Goal: Task Accomplishment & Management: Complete application form

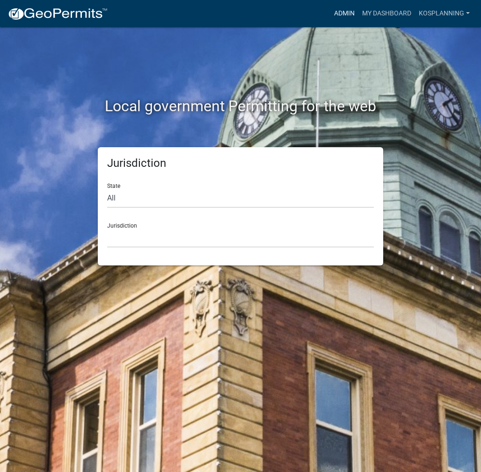
click at [344, 14] on link "Admin" at bounding box center [344, 14] width 28 height 18
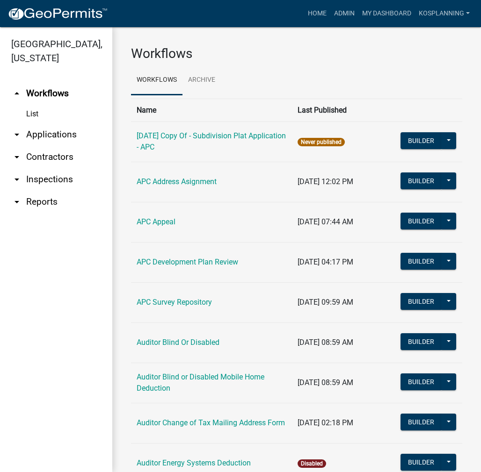
click at [45, 154] on link "arrow_drop_down Contractors" at bounding box center [56, 157] width 112 height 22
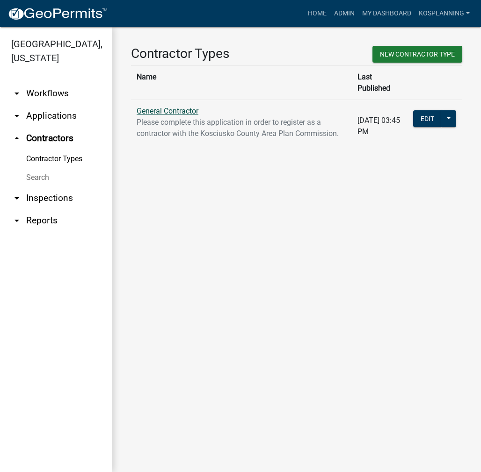
click at [169, 107] on link "General Contractor" at bounding box center [168, 111] width 62 height 9
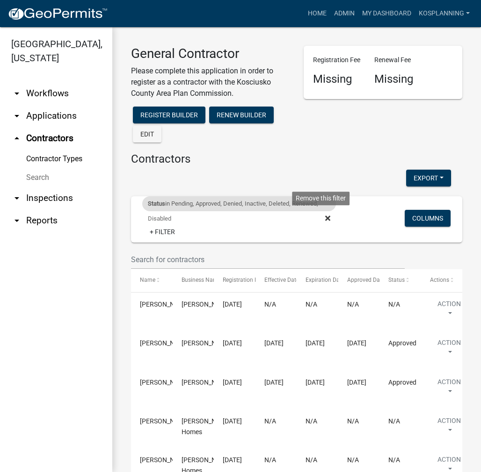
click at [325, 218] on icon at bounding box center [327, 218] width 5 height 7
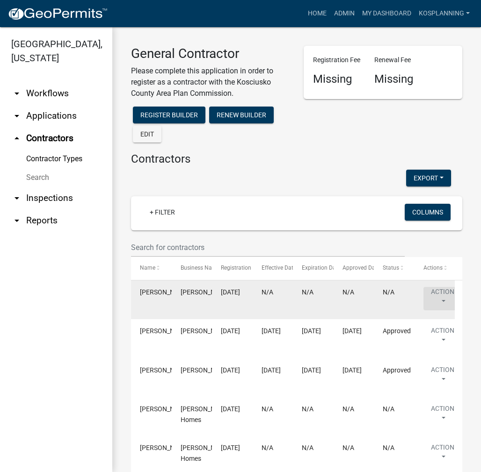
click at [434, 292] on button "Action" at bounding box center [442, 298] width 38 height 23
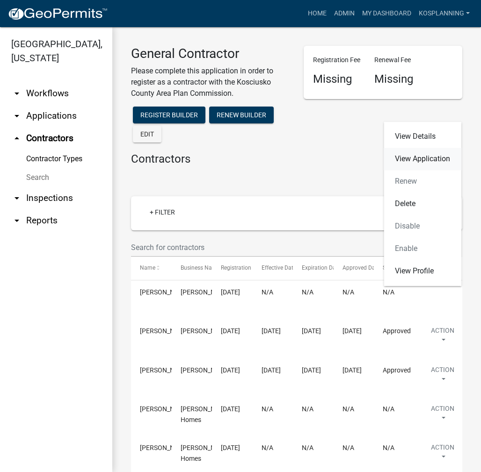
click at [422, 157] on link "View Application" at bounding box center [422, 159] width 78 height 22
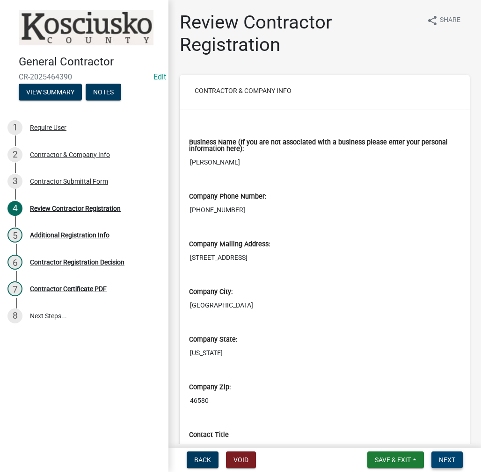
click at [445, 452] on button "Next" at bounding box center [446, 460] width 31 height 17
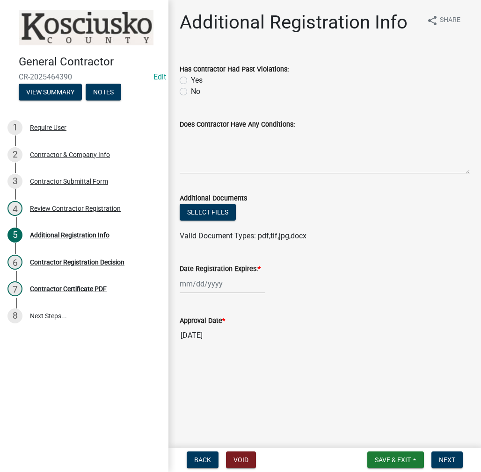
click at [191, 91] on label "No" at bounding box center [195, 91] width 9 height 11
click at [191, 91] on input "No" at bounding box center [194, 89] width 6 height 6
radio input "true"
click at [224, 154] on textarea "Does Contractor Have Any Conditions:" at bounding box center [325, 152] width 290 height 44
type textarea "none"
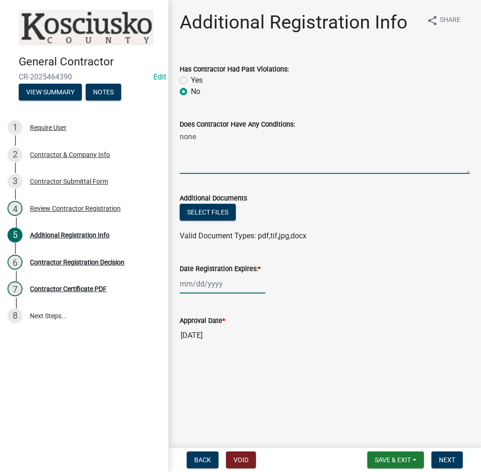
click at [223, 289] on div at bounding box center [223, 283] width 86 height 19
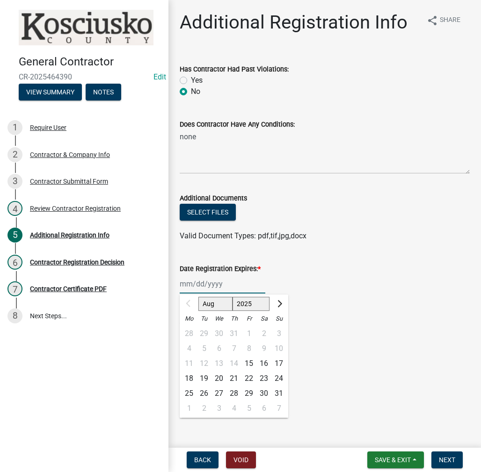
click at [241, 301] on select "2025 2026 2027 2028 2029 2030 2031 2032 2033 2034 2035 2036 2037 2038 2039 2040…" at bounding box center [250, 304] width 37 height 14
select select "2026"
click at [232, 297] on select "2025 2026 2027 2028 2029 2030 2031 2032 2033 2034 2035 2036 2037 2038 2039 2040…" at bounding box center [250, 304] width 37 height 14
click at [251, 365] on div "14" at bounding box center [248, 363] width 15 height 15
type input "[DATE]"
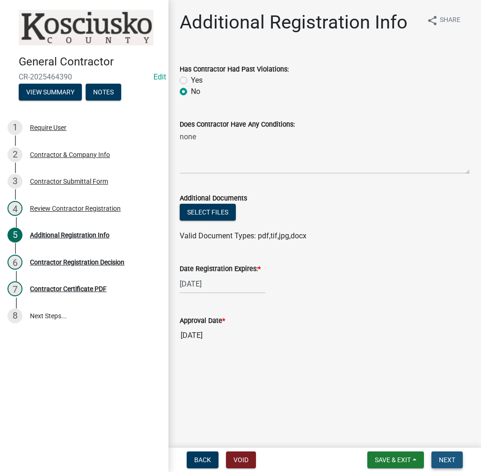
click at [448, 464] on button "Next" at bounding box center [446, 460] width 31 height 17
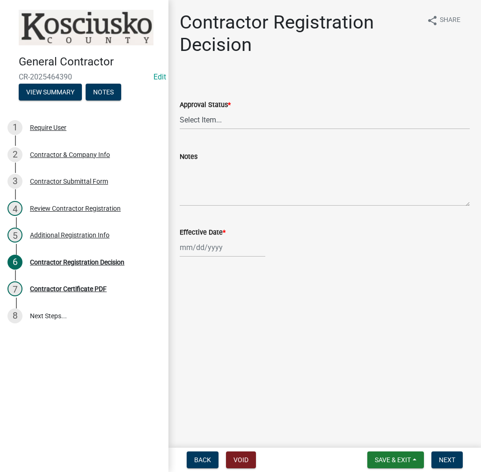
click at [216, 109] on div "Approval Status *" at bounding box center [325, 104] width 290 height 11
click at [203, 127] on select "Select Item... Approved Denied" at bounding box center [325, 119] width 290 height 19
click at [180, 110] on select "Select Item... Approved Denied" at bounding box center [325, 119] width 290 height 19
select select "8e4351d7-4ebf-4714-a7c9-c8187f00e083"
click at [209, 252] on div at bounding box center [223, 247] width 86 height 19
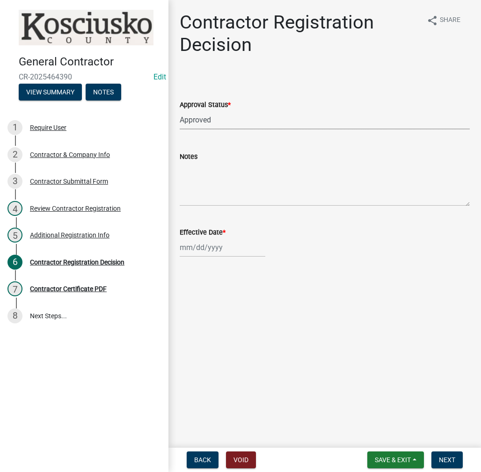
select select "8"
select select "2025"
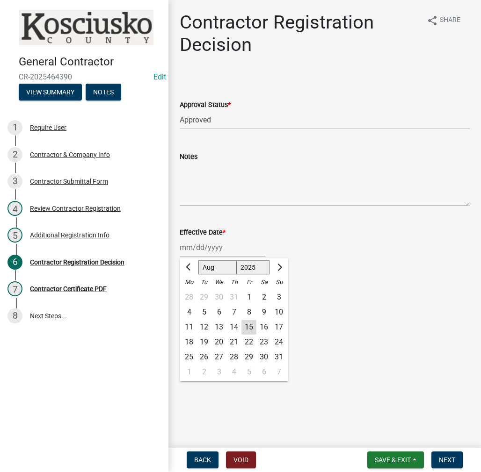
click at [247, 326] on div "15" at bounding box center [248, 327] width 15 height 15
type input "[DATE]"
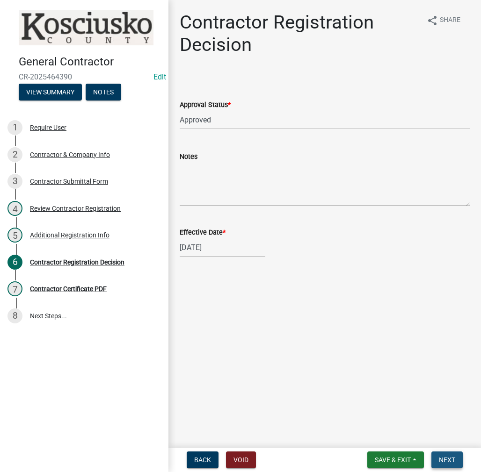
click at [441, 457] on span "Next" at bounding box center [447, 459] width 16 height 7
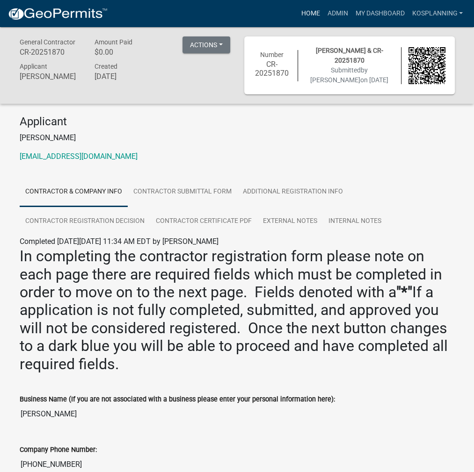
click at [301, 20] on link "Home" at bounding box center [310, 14] width 26 height 18
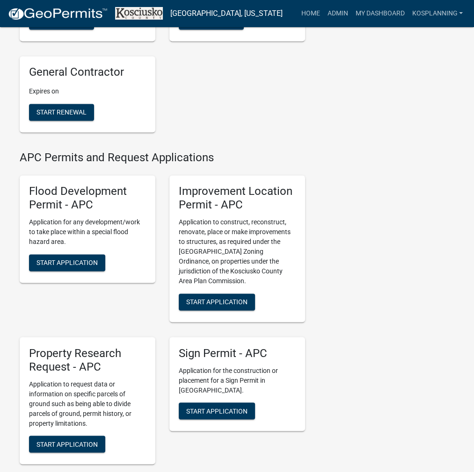
scroll to position [888, 0]
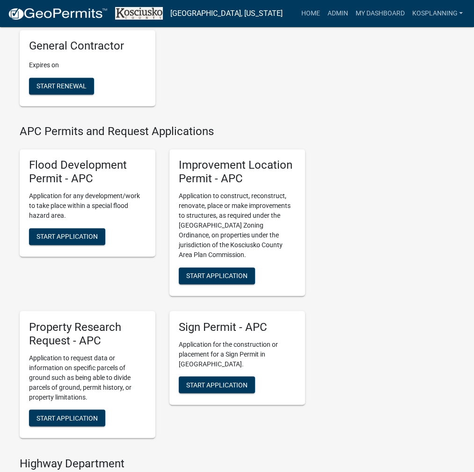
click at [230, 296] on div "Improvement Location Permit - APC Application to construct, reconstruct, renova…" at bounding box center [237, 222] width 136 height 147
click at [234, 280] on span "Start Application" at bounding box center [216, 275] width 61 height 7
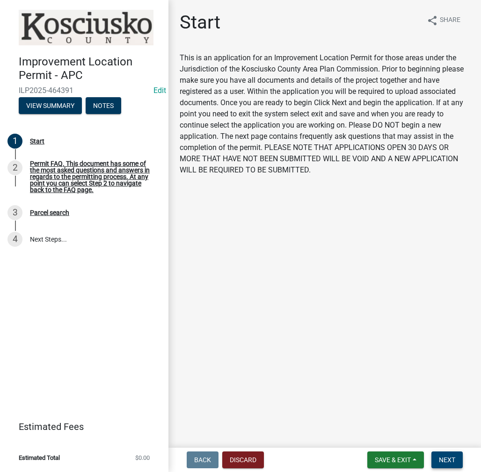
click at [454, 461] on span "Next" at bounding box center [447, 459] width 16 height 7
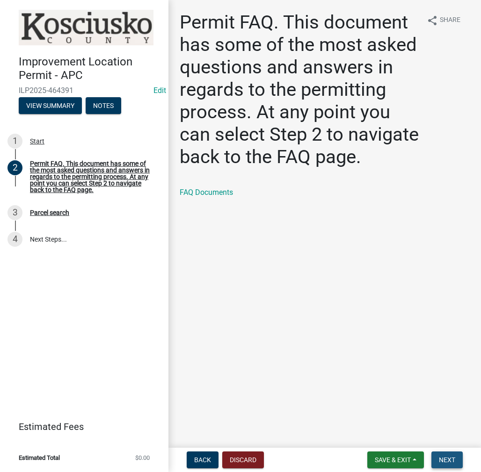
click at [443, 463] on span "Next" at bounding box center [447, 459] width 16 height 7
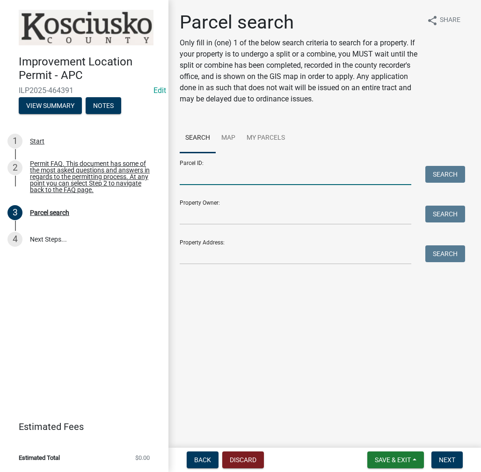
click at [226, 180] on input "Parcel ID:" at bounding box center [295, 175] width 231 height 19
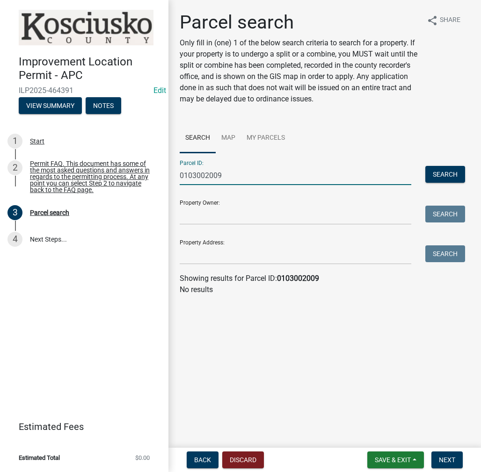
click at [201, 177] on input "0103002009" at bounding box center [295, 175] width 231 height 19
click at [192, 175] on input "0103002009" at bounding box center [295, 175] width 231 height 19
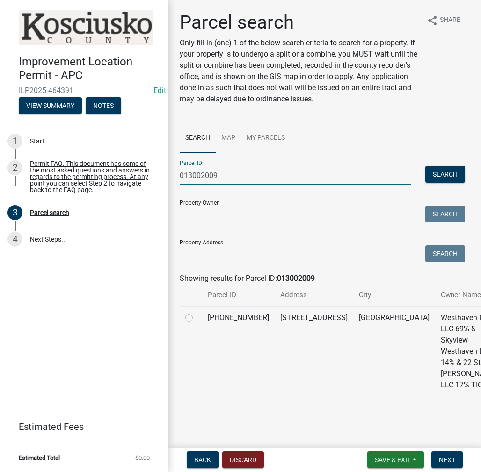
type input "013002009"
click at [192, 324] on div at bounding box center [190, 317] width 11 height 11
drag, startPoint x: 179, startPoint y: 325, endPoint x: 191, endPoint y: 330, distance: 13.8
click at [180, 325] on div "Parcel search Only fill in (one) 1 of the below search criteria to search for a…" at bounding box center [325, 208] width 304 height 394
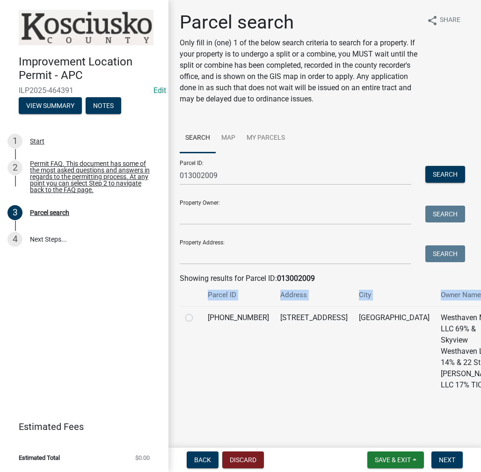
click at [196, 312] on label at bounding box center [196, 312] width 0 height 0
click at [196, 318] on input "radio" at bounding box center [199, 315] width 6 height 6
radio input "true"
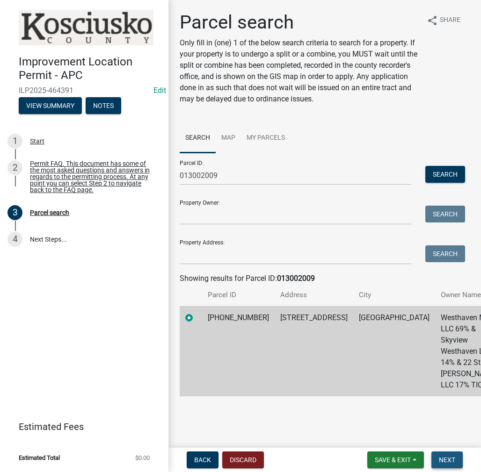
click at [441, 463] on span "Next" at bounding box center [447, 459] width 16 height 7
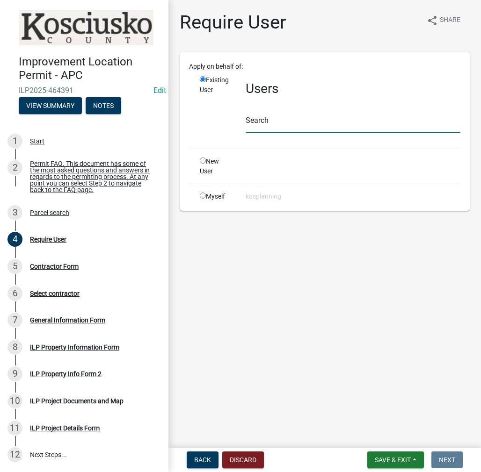
click at [276, 118] on input "text" at bounding box center [352, 123] width 215 height 19
paste input "[PHONE_NUMBER]"
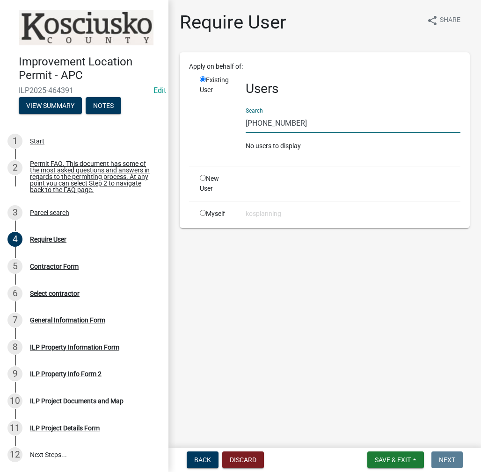
drag, startPoint x: 297, startPoint y: 123, endPoint x: 198, endPoint y: 124, distance: 99.1
click at [198, 124] on div "Existing User Users Search [PHONE_NUMBER] No users to display" at bounding box center [330, 116] width 274 height 83
type input "d"
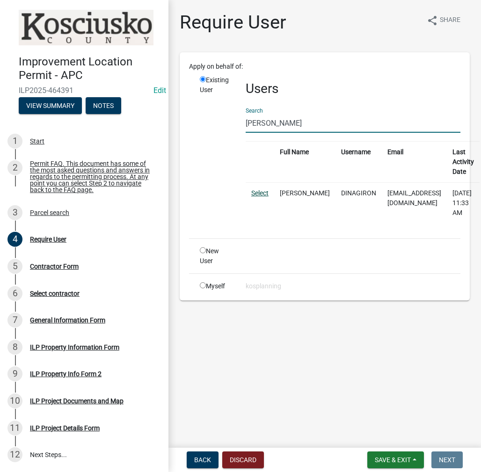
type input "[PERSON_NAME]"
click at [267, 193] on link "Select" at bounding box center [259, 192] width 17 height 7
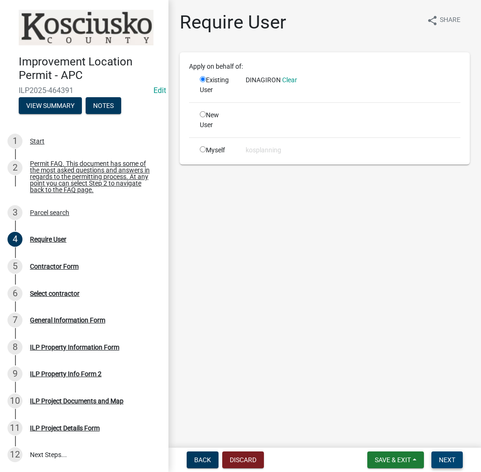
click at [446, 460] on span "Next" at bounding box center [447, 459] width 16 height 7
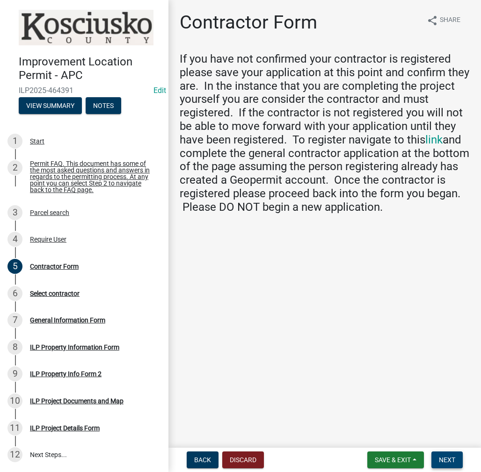
click at [446, 461] on span "Next" at bounding box center [447, 459] width 16 height 7
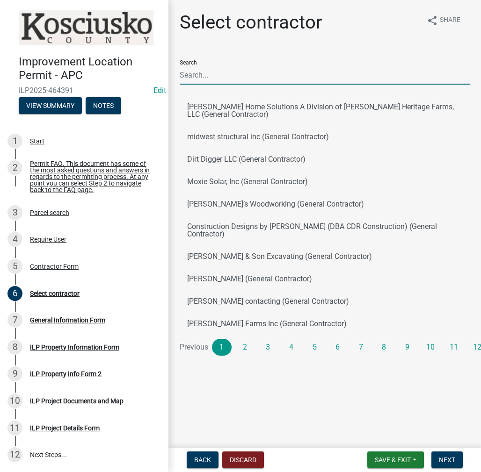
click at [209, 75] on input "Search" at bounding box center [325, 74] width 290 height 19
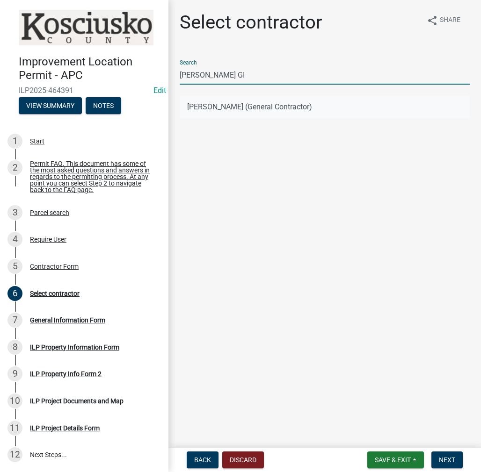
type input "[PERSON_NAME] GI"
click at [209, 99] on button "[PERSON_NAME] (General Contractor)" at bounding box center [325, 107] width 290 height 22
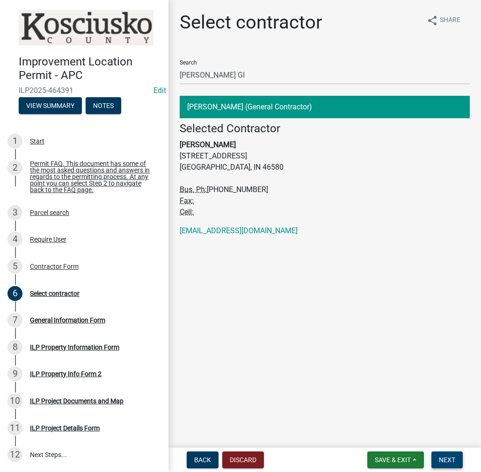
click at [442, 456] on span "Next" at bounding box center [447, 459] width 16 height 7
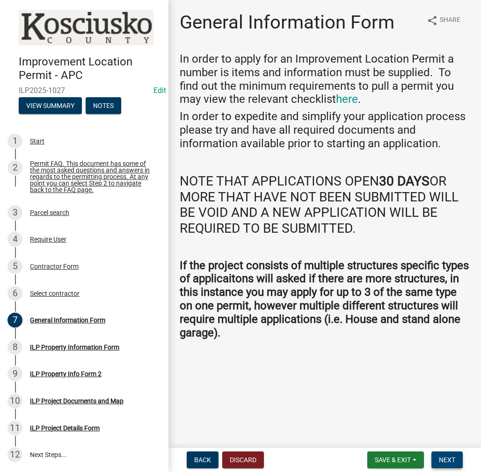
click at [449, 466] on button "Next" at bounding box center [446, 460] width 31 height 17
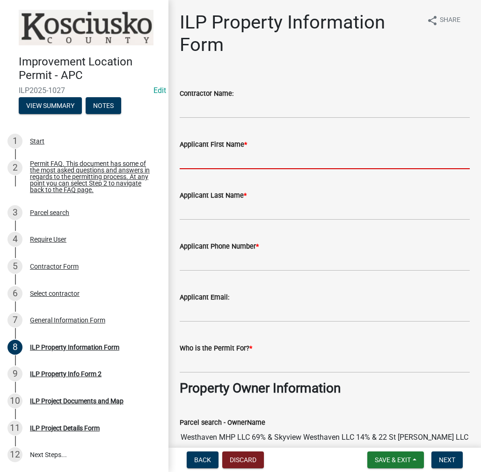
click at [201, 156] on input "Applicant First Name *" at bounding box center [325, 159] width 290 height 19
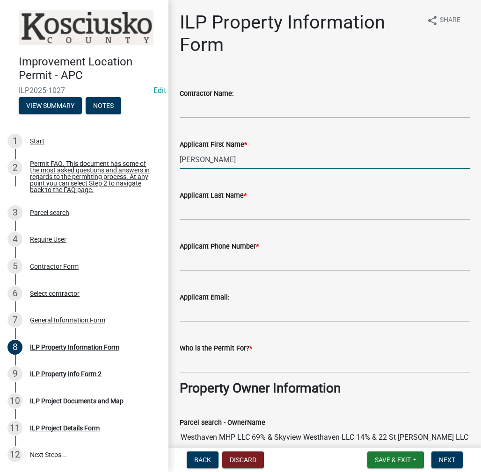
type input "[PERSON_NAME]"
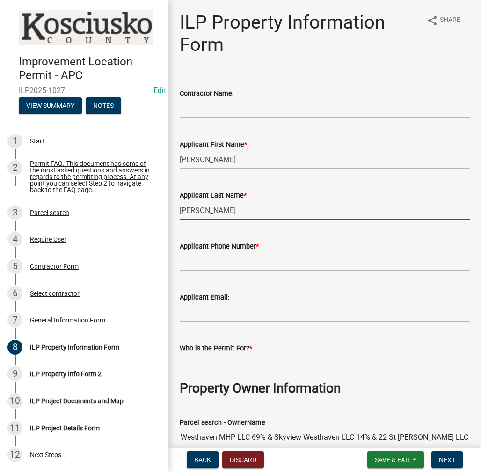
type input "[PERSON_NAME]"
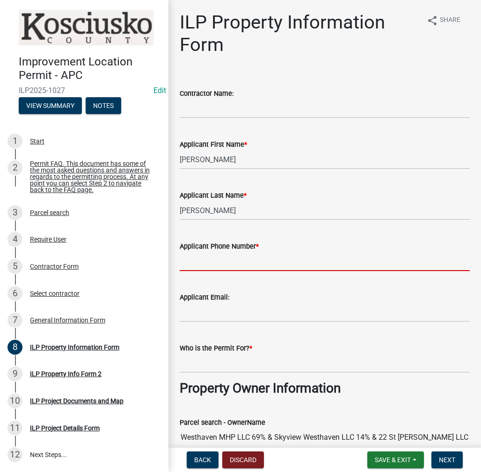
paste input "[PHONE_NUMBER]"
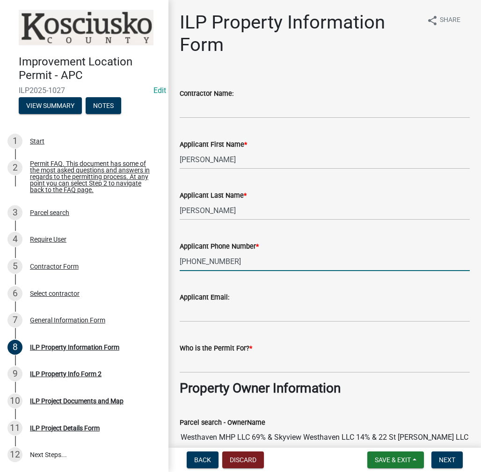
type input "[PHONE_NUMBER]"
click at [199, 363] on input "Who is the Permit For? *" at bounding box center [325, 363] width 290 height 19
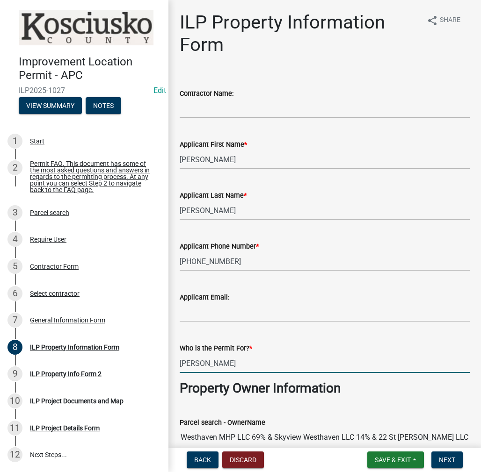
type input "[PERSON_NAME]"
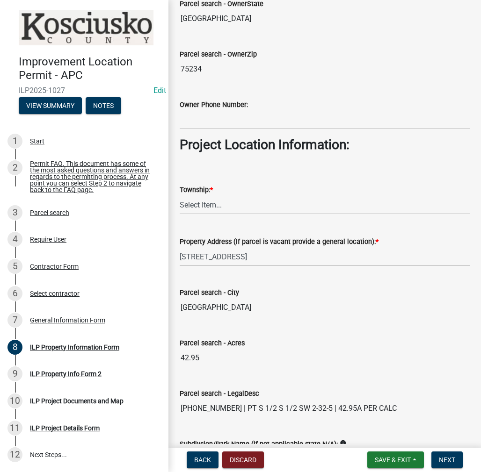
scroll to position [593, 0]
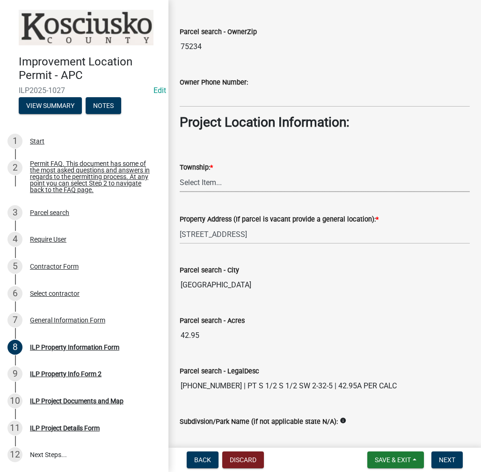
click at [198, 179] on select "Select Item... [PERSON_NAME] - Elkhart Co Clay Etna [GEOGRAPHIC_DATA][PERSON_NA…" at bounding box center [325, 182] width 290 height 19
click at [180, 173] on select "Select Item... [PERSON_NAME] - Elkhart Co Clay Etna [GEOGRAPHIC_DATA][PERSON_NA…" at bounding box center [325, 182] width 290 height 19
select select "64828b0b-a73a-4b16-bea5-02223c020af0"
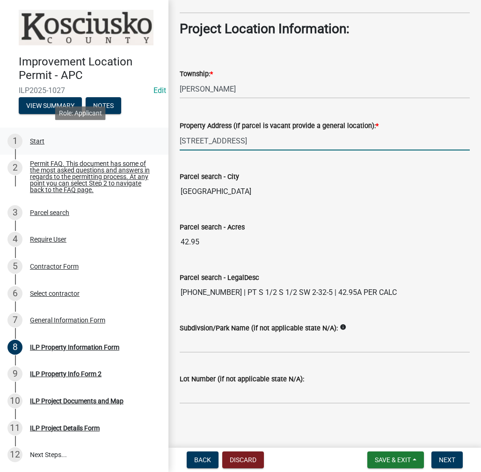
drag, startPoint x: 245, startPoint y: 138, endPoint x: 90, endPoint y: 144, distance: 154.9
click at [90, 144] on div "Improvement Location Permit - APC ILP2025-1027 Edit View Summary Notes 1 Start …" at bounding box center [240, 236] width 481 height 472
type input "[STREET_ADDRESS]"
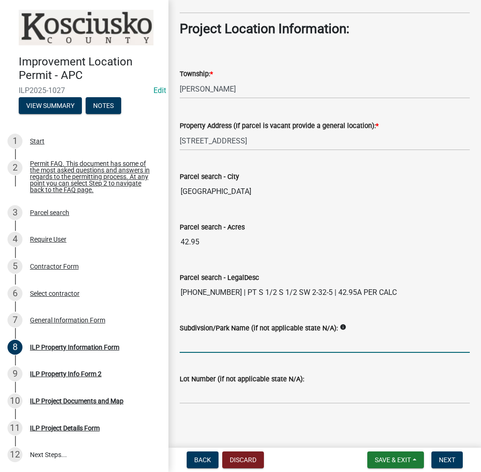
click at [226, 341] on input "Subdivsion/Park Name (if not applicable state N/A):" at bounding box center [325, 343] width 290 height 19
type input "[GEOGRAPHIC_DATA]"
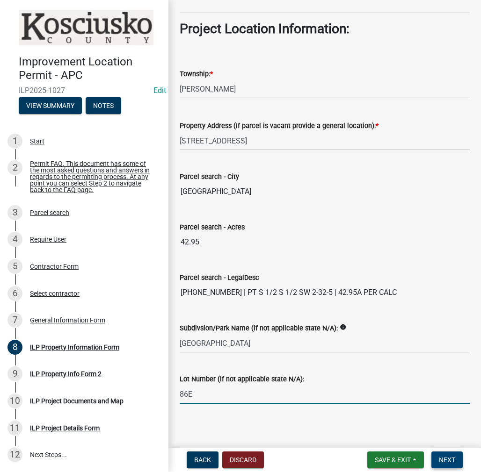
type input "86E"
click at [442, 455] on button "Next" at bounding box center [446, 460] width 31 height 17
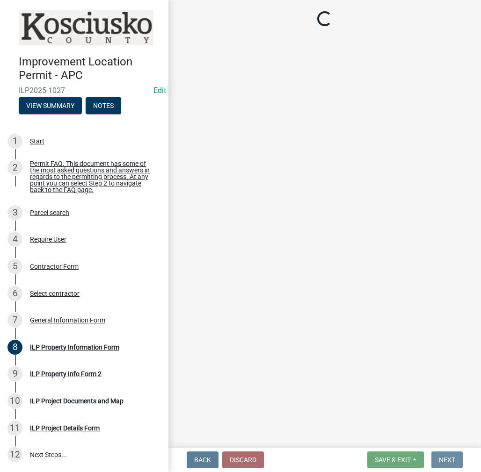
scroll to position [0, 0]
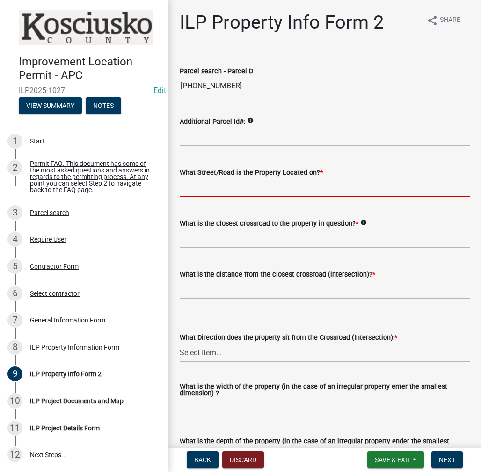
click at [201, 192] on input "What Street/Road is the Property Located on? *" at bounding box center [325, 187] width 290 height 19
drag, startPoint x: 230, startPoint y: 191, endPoint x: 140, endPoint y: 188, distance: 89.8
click at [140, 188] on div "Improvement Location Permit - APC ILP2025-1027 Edit View Summary Notes 1 Start …" at bounding box center [240, 236] width 481 height 472
type input "OLD RD 30"
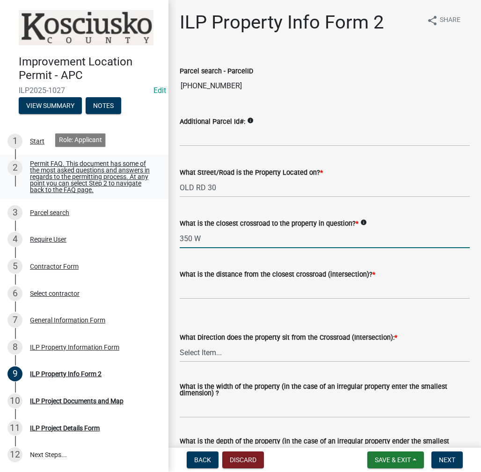
type input "350 W"
type input "0"
click at [210, 348] on select "Select Item... N NE NW S SE SW E W" at bounding box center [325, 352] width 290 height 19
click at [180, 343] on select "Select Item... N NE NW S SE SW E W" at bounding box center [325, 352] width 290 height 19
select select "7b11be74-d7bb-4878-8b50-4ecdc0000cbf"
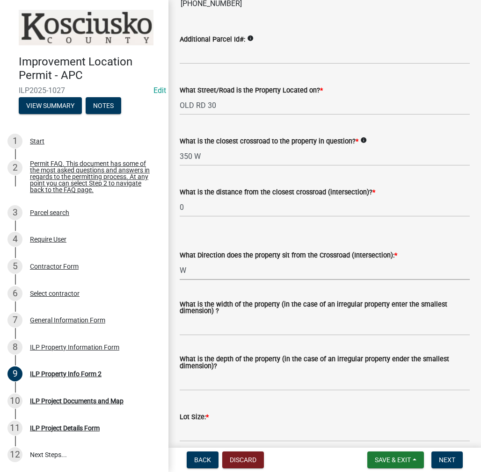
scroll to position [187, 0]
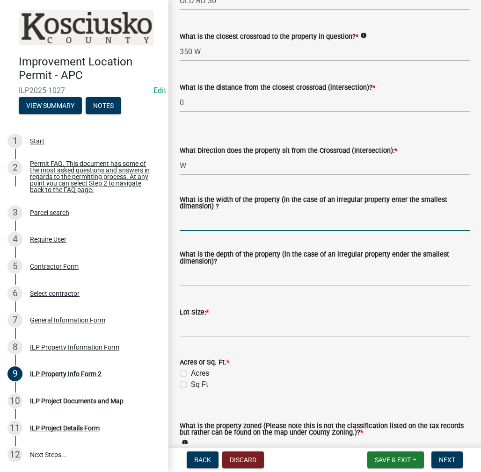
click at [205, 229] on input "What is the width of the property (in the case of an irregular property enter t…" at bounding box center [325, 221] width 290 height 19
type input "VARIES"
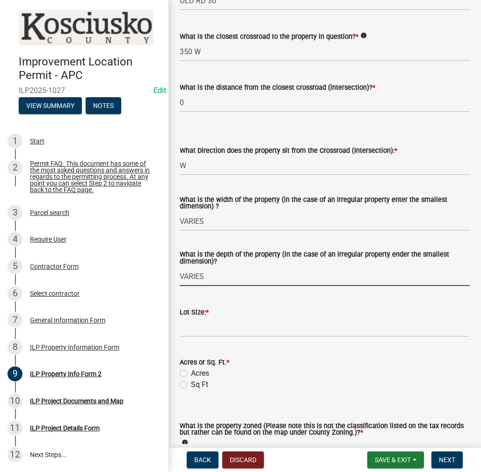
type input "VARIES"
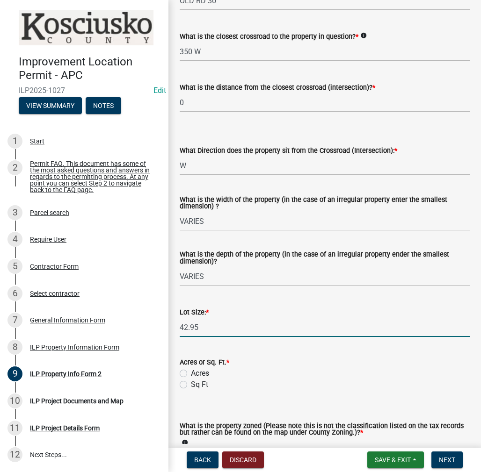
scroll to position [281, 0]
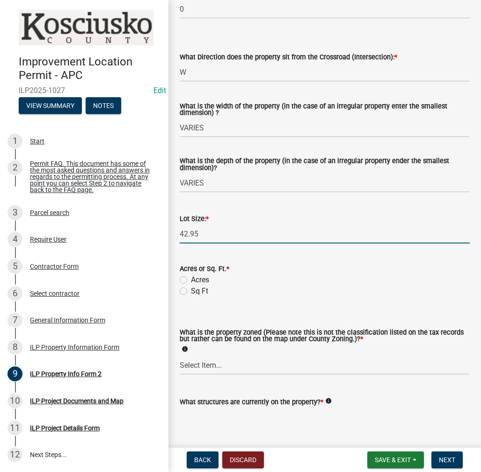
type input "42.95"
click at [191, 277] on label "Acres" at bounding box center [200, 279] width 18 height 11
click at [191, 277] on input "Acres" at bounding box center [194, 277] width 6 height 6
radio input "true"
click at [206, 363] on select "Select Item... Agricultural Agricultural 2 Commercial Environmental Industrial …" at bounding box center [325, 365] width 290 height 19
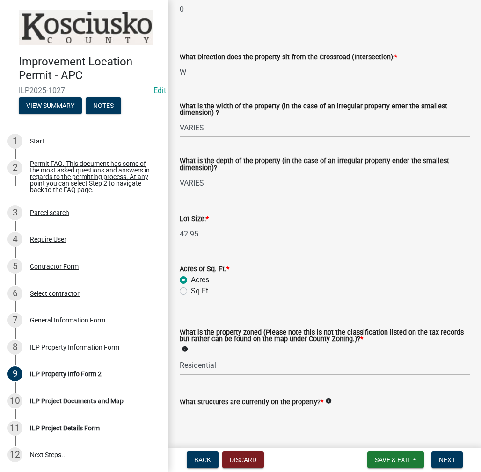
click at [180, 356] on select "Select Item... Agricultural Agricultural 2 Commercial Environmental Industrial …" at bounding box center [325, 365] width 290 height 19
select select "1146270b-2111-4e23-bf7f-74ce85cf7041"
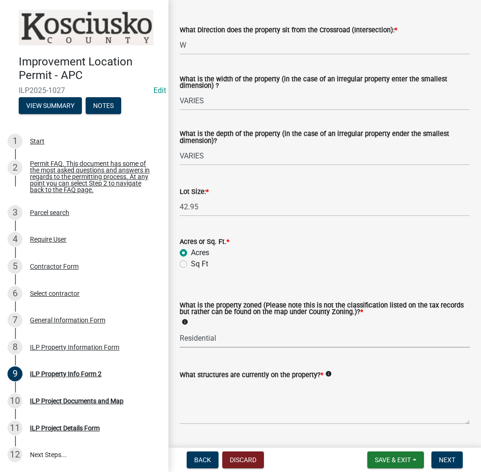
scroll to position [332, 0]
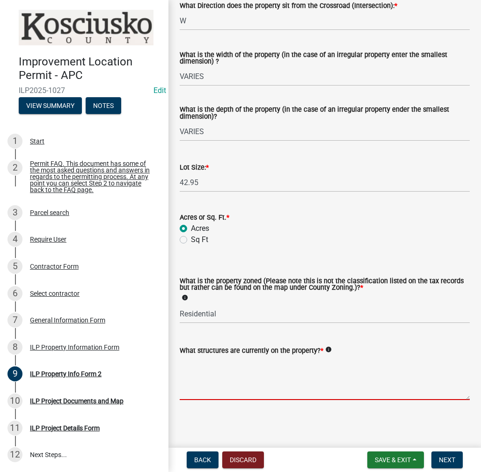
click at [207, 373] on textarea "What structures are currently on the property? *" at bounding box center [325, 378] width 290 height 44
type textarea "MOBILE HOMES"
click at [452, 462] on span "Next" at bounding box center [447, 459] width 16 height 7
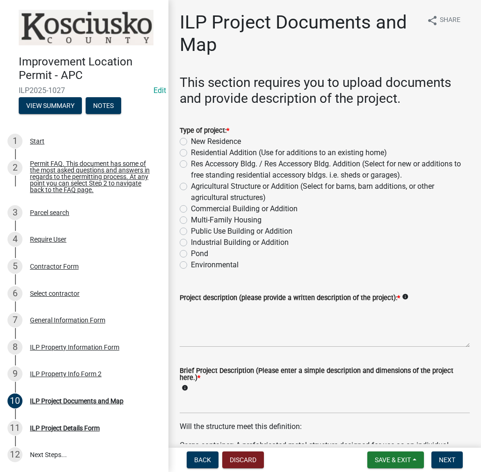
click at [191, 152] on label "Residential Addition (Use for additions to an existing home)" at bounding box center [289, 152] width 196 height 11
click at [191, 152] on input "Residential Addition (Use for additions to an existing home)" at bounding box center [194, 150] width 6 height 6
radio input "true"
click at [197, 329] on textarea "Project description (please provide a written description of the project): *" at bounding box center [325, 325] width 290 height 44
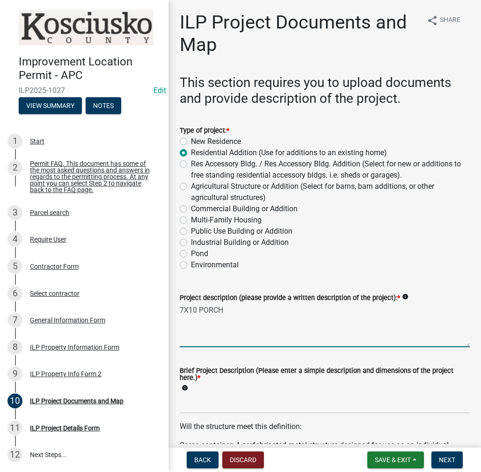
type textarea "7X10 PORCH"
click at [196, 404] on input "Brief Project Description (Please enter a simple description and dimensions of …" at bounding box center [325, 404] width 290 height 19
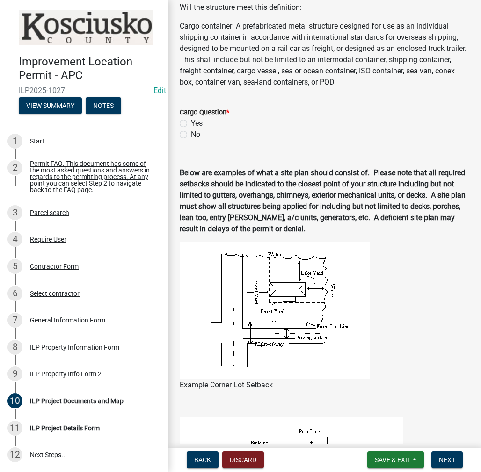
scroll to position [421, 0]
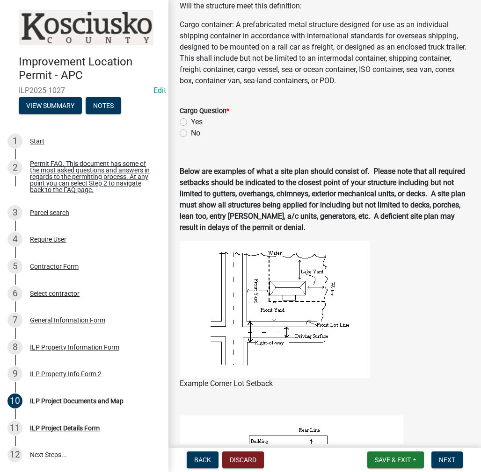
type input "7X10 PORCH"
click at [191, 135] on label "No" at bounding box center [195, 133] width 9 height 11
click at [191, 134] on input "No" at bounding box center [194, 131] width 6 height 6
radio input "true"
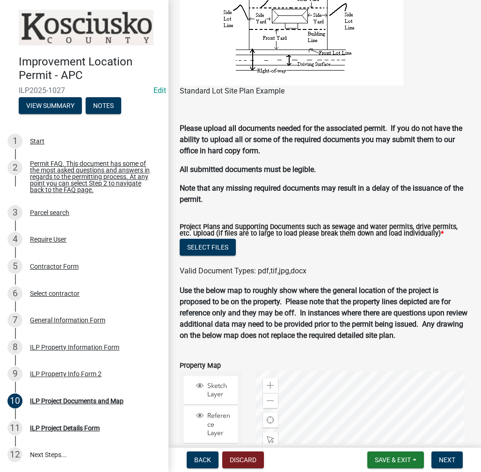
scroll to position [872, 0]
click at [208, 240] on button "Select files" at bounding box center [208, 247] width 56 height 17
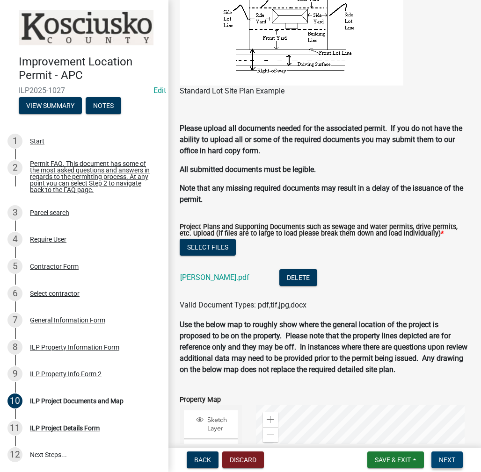
click at [436, 455] on button "Next" at bounding box center [446, 460] width 31 height 17
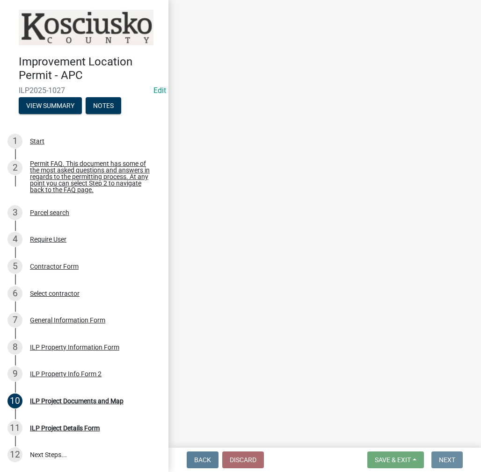
scroll to position [0, 0]
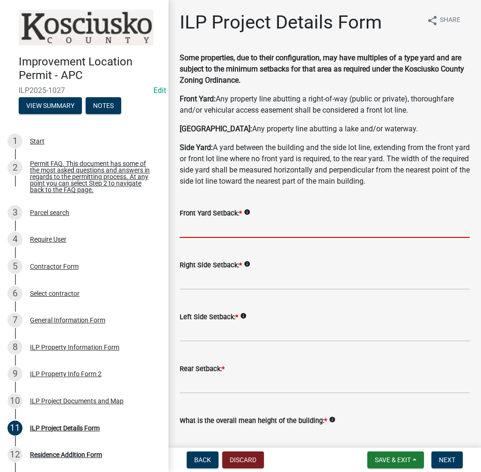
click at [198, 231] on input "text" at bounding box center [325, 228] width 290 height 19
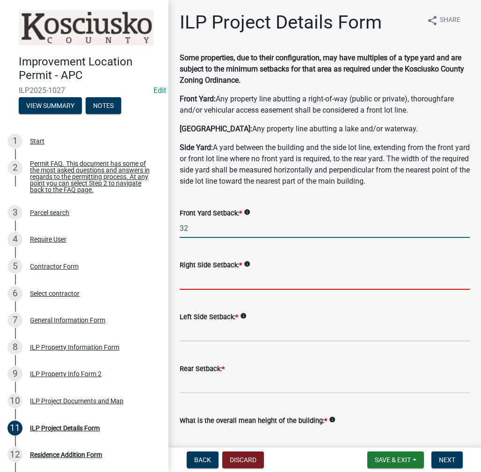
type input "32.0"
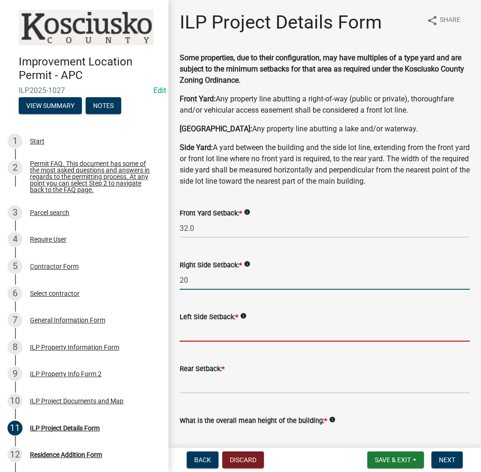
type input "20.0"
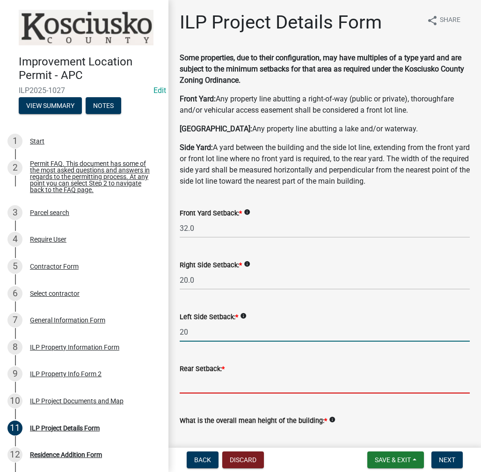
type input "20.0"
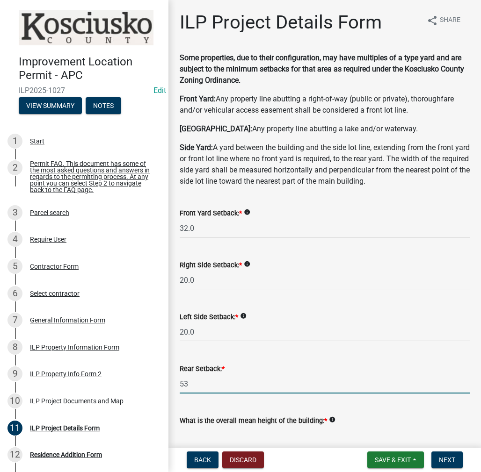
type input "53.0"
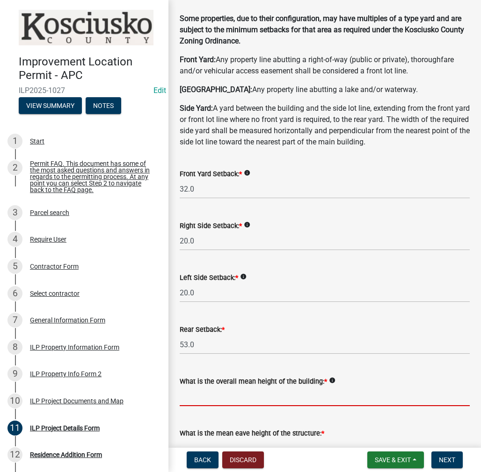
scroll to position [94, 0]
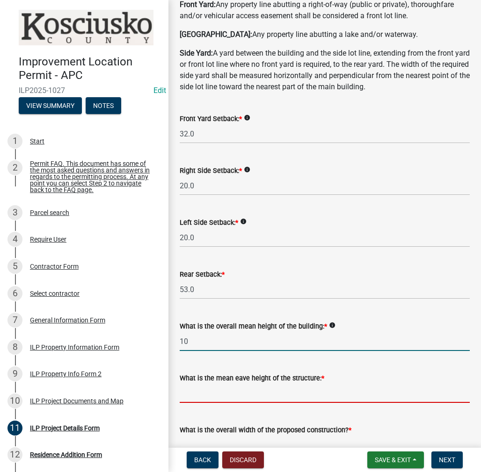
type input "10.0"
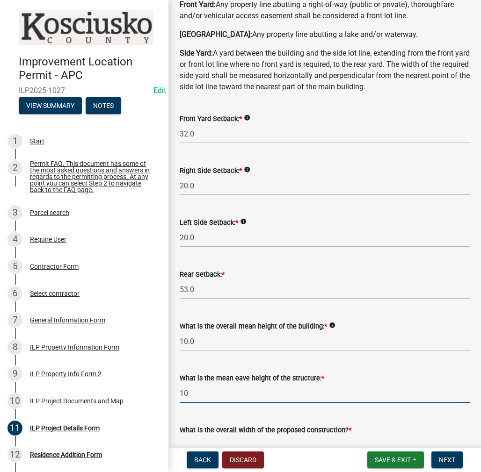
type input "10.0"
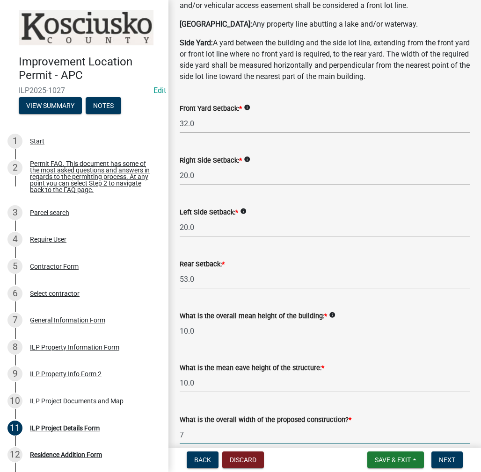
type input "7.00"
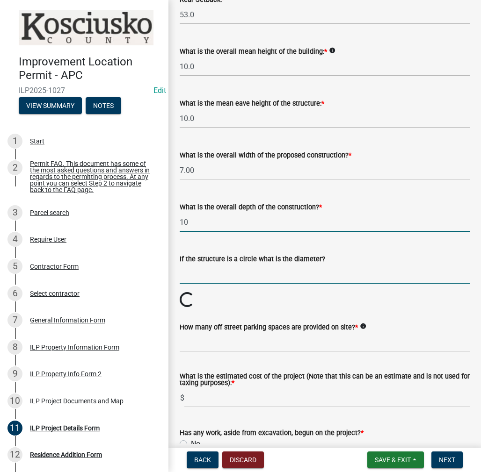
type input "10.00"
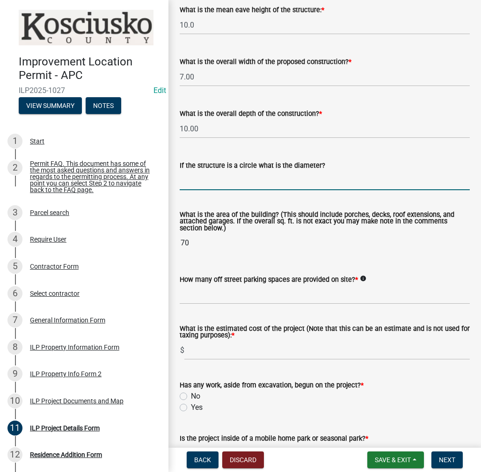
scroll to position [510, 0]
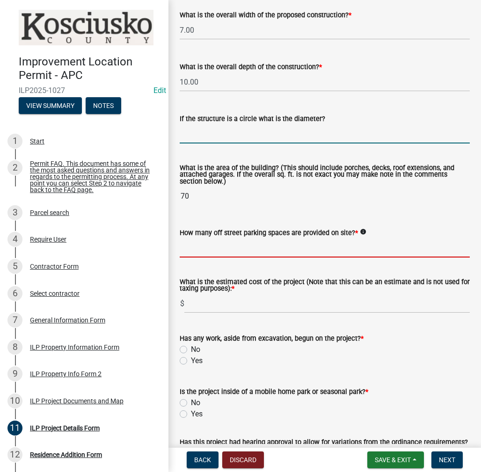
click at [191, 245] on input "text" at bounding box center [325, 247] width 290 height 19
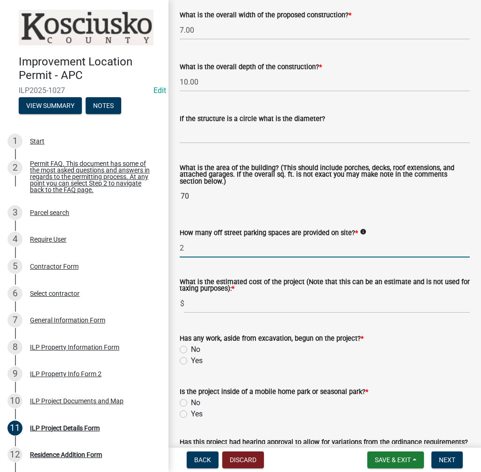
type input "2"
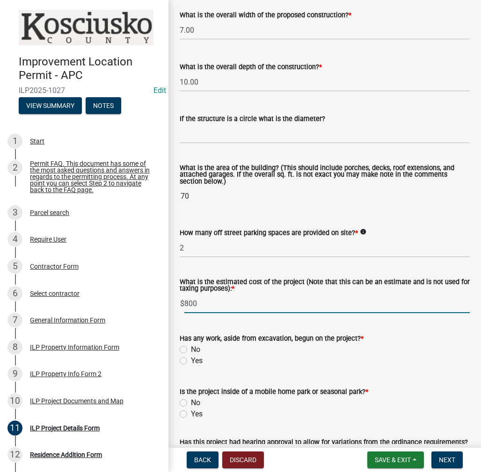
type input "800"
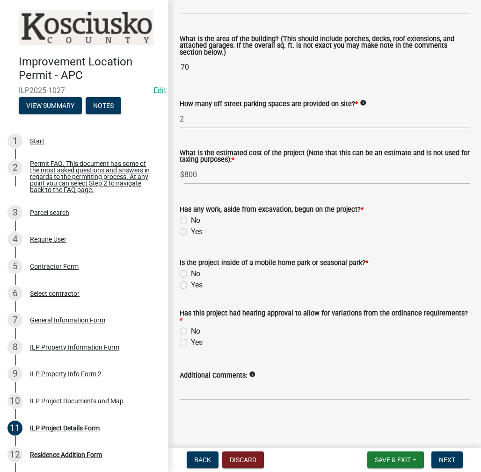
click at [191, 223] on label "No" at bounding box center [195, 220] width 9 height 11
click at [191, 221] on input "No" at bounding box center [194, 218] width 6 height 6
radio input "true"
click at [191, 283] on label "Yes" at bounding box center [197, 285] width 12 height 11
click at [191, 283] on input "Yes" at bounding box center [194, 283] width 6 height 6
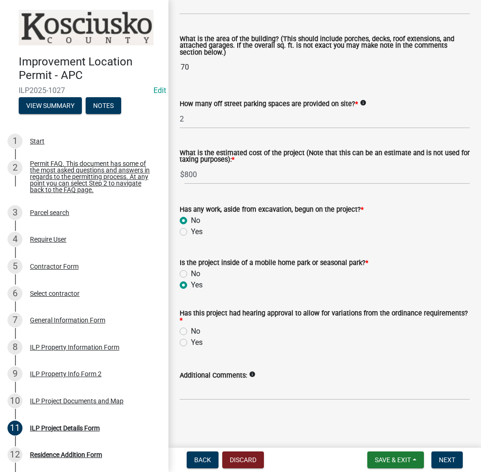
radio input "true"
click at [191, 332] on label "No" at bounding box center [195, 331] width 9 height 11
click at [191, 332] on input "No" at bounding box center [194, 329] width 6 height 6
radio input "true"
click at [443, 458] on span "Next" at bounding box center [447, 459] width 16 height 7
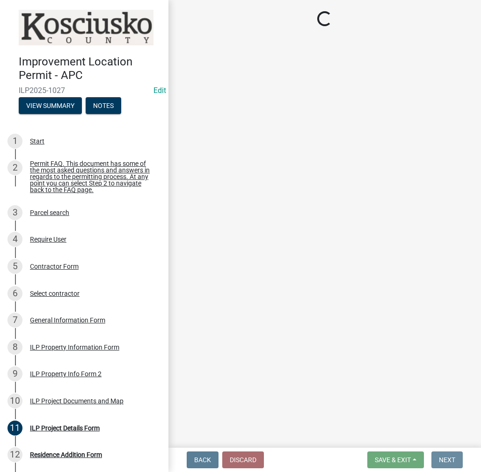
scroll to position [0, 0]
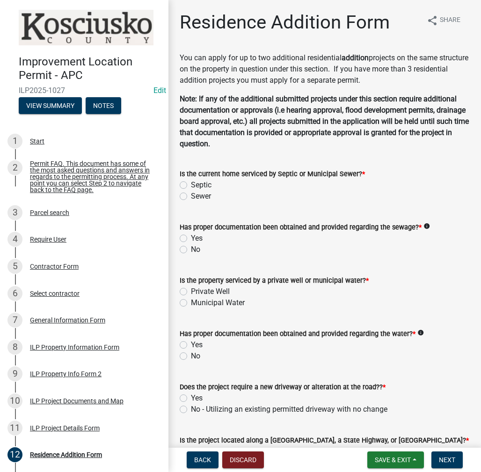
click at [191, 195] on label "Sewer" at bounding box center [201, 196] width 20 height 11
click at [191, 195] on input "Sewer" at bounding box center [194, 194] width 6 height 6
radio input "true"
click at [191, 236] on label "Yes" at bounding box center [197, 238] width 12 height 11
click at [191, 236] on input "Yes" at bounding box center [194, 236] width 6 height 6
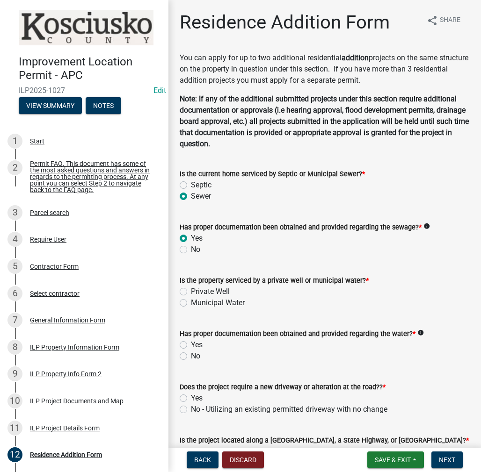
radio input "true"
click at [191, 303] on label "Municipal Water" at bounding box center [218, 302] width 54 height 11
click at [191, 303] on input "Municipal Water" at bounding box center [194, 300] width 6 height 6
radio input "true"
click at [191, 345] on label "Yes" at bounding box center [197, 344] width 12 height 11
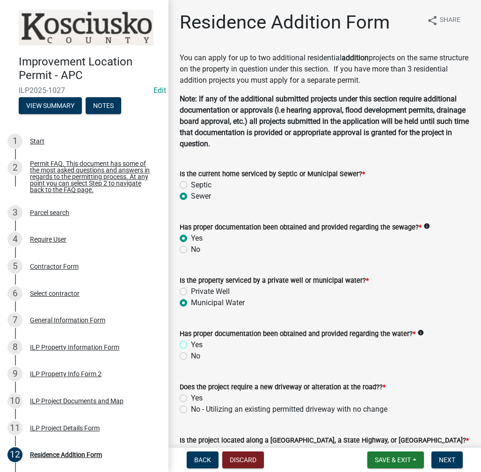
click at [191, 345] on input "Yes" at bounding box center [194, 342] width 6 height 6
radio input "true"
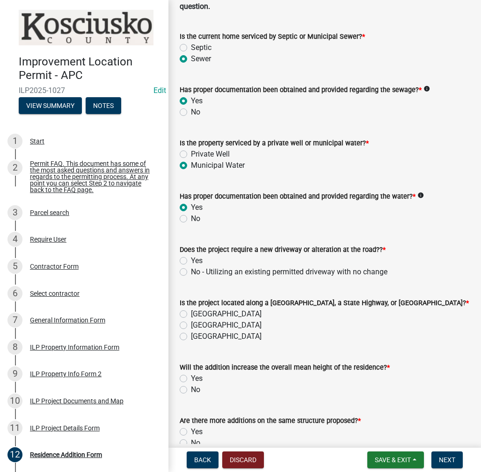
scroll to position [140, 0]
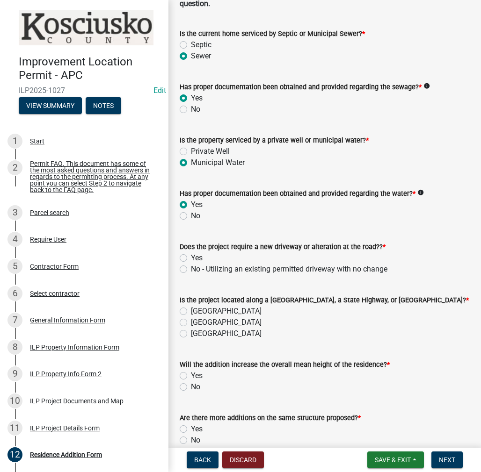
click at [191, 269] on label "No - Utilizing an existing permitted driveway with no change" at bounding box center [289, 269] width 196 height 11
click at [191, 269] on input "No - Utilizing an existing permitted driveway with no change" at bounding box center [194, 267] width 6 height 6
radio input "true"
click at [191, 310] on label "[GEOGRAPHIC_DATA]" at bounding box center [226, 311] width 71 height 11
click at [191, 310] on input "[GEOGRAPHIC_DATA]" at bounding box center [194, 309] width 6 height 6
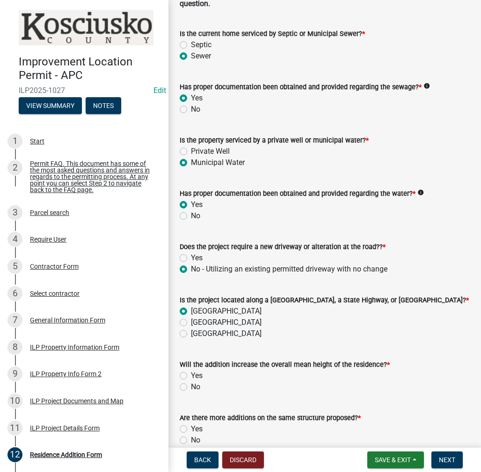
radio input "true"
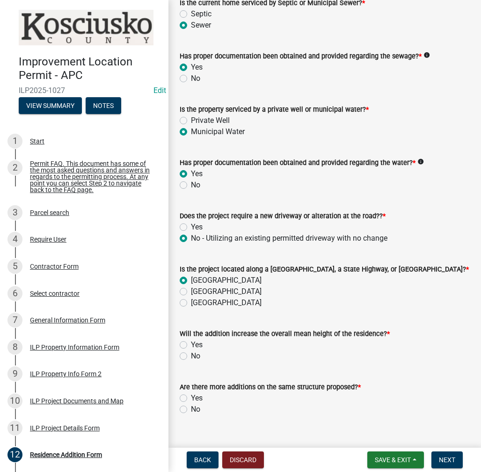
scroll to position [187, 0]
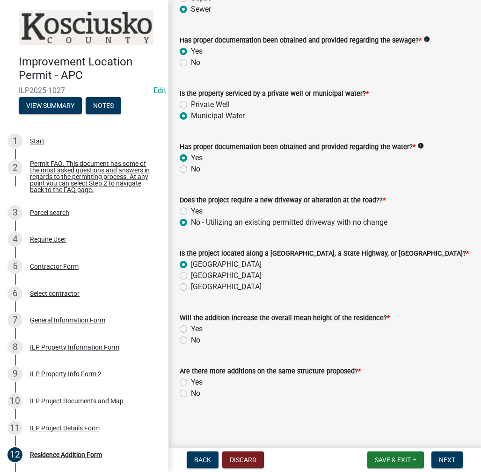
click at [191, 338] on label "No" at bounding box center [195, 340] width 9 height 11
click at [191, 338] on input "No" at bounding box center [194, 338] width 6 height 6
radio input "true"
click at [191, 393] on label "No" at bounding box center [195, 393] width 9 height 11
click at [191, 393] on input "No" at bounding box center [194, 391] width 6 height 6
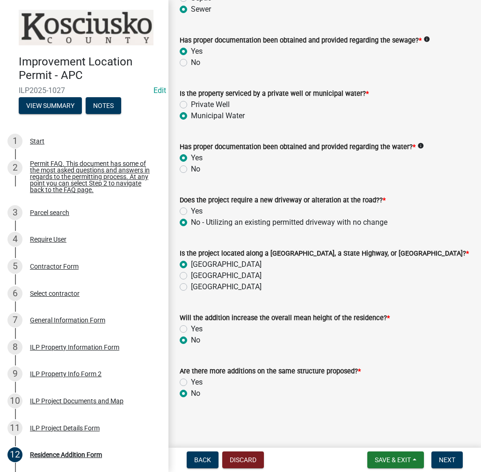
radio input "true"
click at [443, 461] on span "Next" at bounding box center [447, 459] width 16 height 7
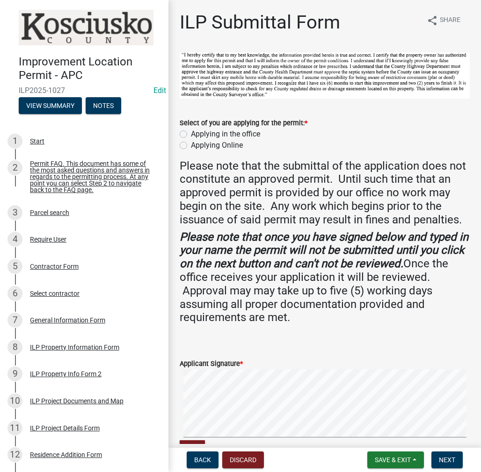
click at [191, 133] on label "Applying in the office" at bounding box center [225, 134] width 69 height 11
click at [191, 133] on input "Applying in the office" at bounding box center [194, 132] width 6 height 6
radio input "true"
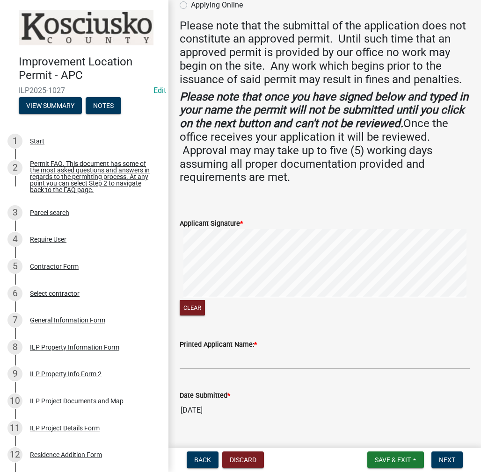
scroll to position [172, 0]
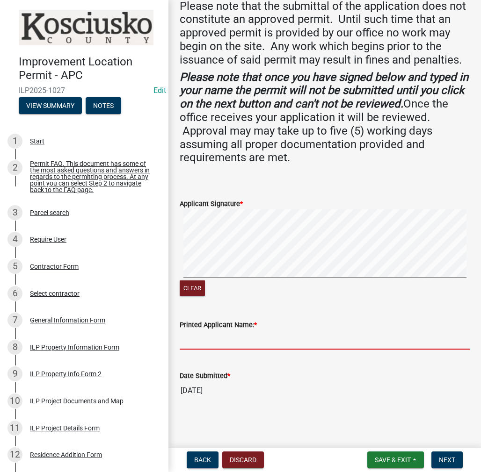
click at [219, 341] on input "Printed Applicant Name: *" at bounding box center [325, 340] width 290 height 19
type input "[PERSON_NAME]"
click at [449, 464] on button "Next" at bounding box center [446, 460] width 31 height 17
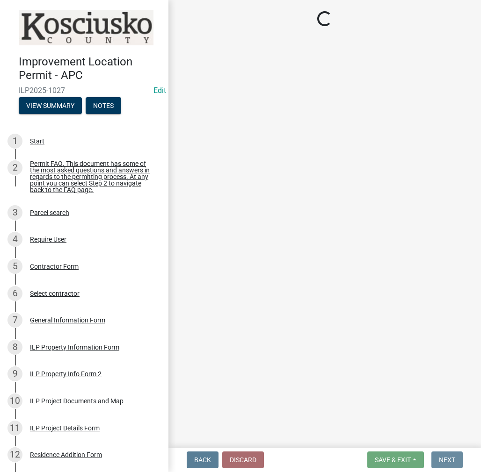
scroll to position [0, 0]
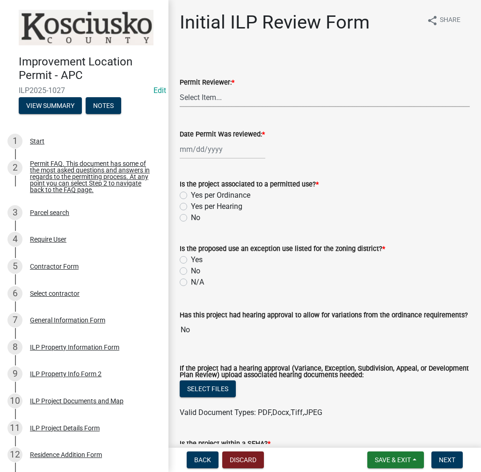
click at [205, 102] on select "Select Item... MMS LT AT CS [PERSON_NAME]" at bounding box center [325, 97] width 290 height 19
click at [180, 88] on select "Select Item... MMS LT AT CS [PERSON_NAME]" at bounding box center [325, 97] width 290 height 19
select select "c872cdc8-ca01-49f1-a213-e4b05fa58cd2"
click at [224, 147] on div at bounding box center [223, 149] width 86 height 19
select select "8"
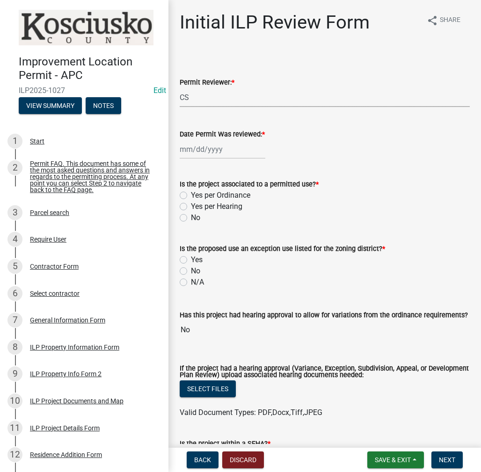
select select "2025"
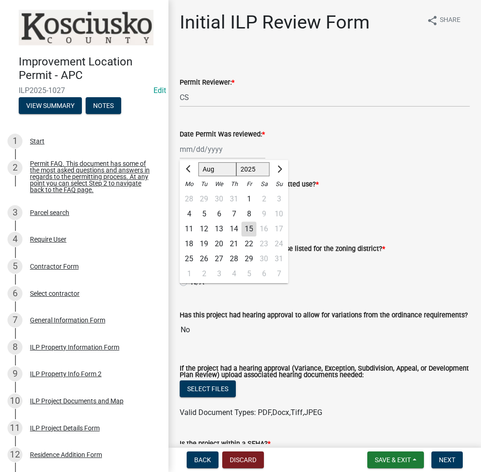
click at [251, 234] on div "15" at bounding box center [248, 229] width 15 height 15
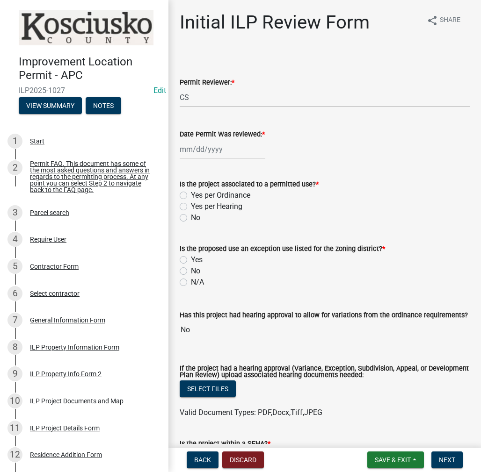
type input "[DATE]"
click at [191, 195] on label "Yes per Ordinance" at bounding box center [220, 195] width 59 height 11
click at [191, 195] on input "Yes per Ordinance" at bounding box center [194, 193] width 6 height 6
radio input "true"
click at [191, 272] on label "No" at bounding box center [195, 271] width 9 height 11
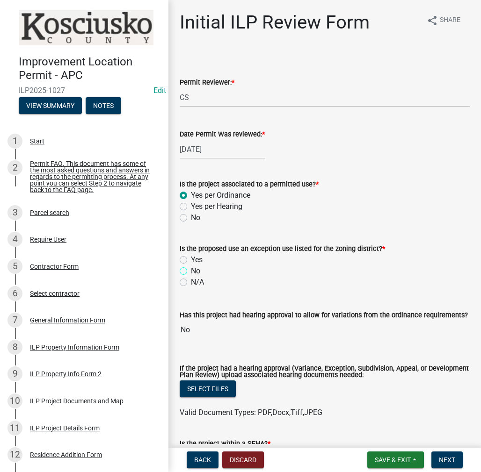
click at [191, 272] on input "No" at bounding box center [194, 269] width 6 height 6
radio input "true"
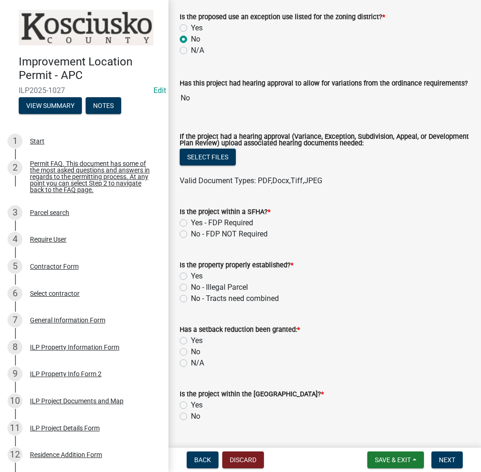
scroll to position [234, 0]
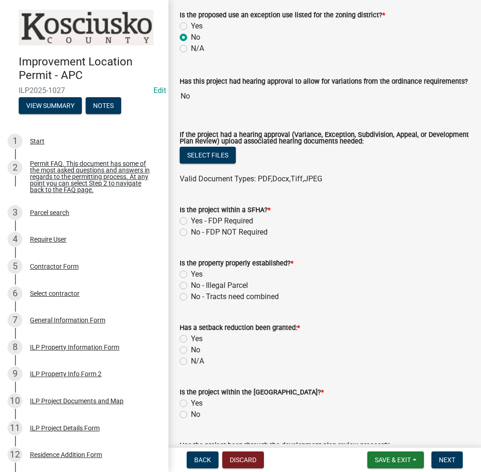
click at [191, 230] on label "No - FDP NOT Required" at bounding box center [229, 232] width 77 height 11
click at [191, 230] on input "No - FDP NOT Required" at bounding box center [194, 230] width 6 height 6
radio input "true"
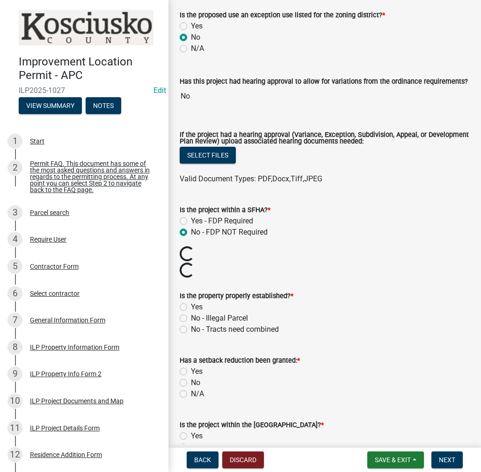
click at [191, 305] on label "Yes" at bounding box center [197, 307] width 12 height 11
click at [191, 305] on input "Yes" at bounding box center [194, 305] width 6 height 6
radio input "true"
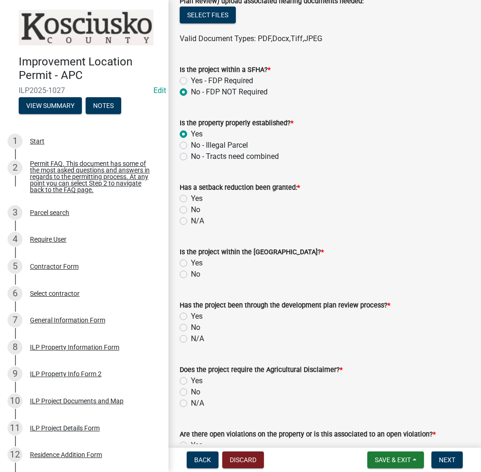
click at [191, 209] on label "No" at bounding box center [195, 209] width 9 height 11
click at [191, 209] on input "No" at bounding box center [194, 207] width 6 height 6
radio input "true"
click at [191, 274] on label "No" at bounding box center [195, 274] width 9 height 11
click at [191, 274] on input "No" at bounding box center [194, 272] width 6 height 6
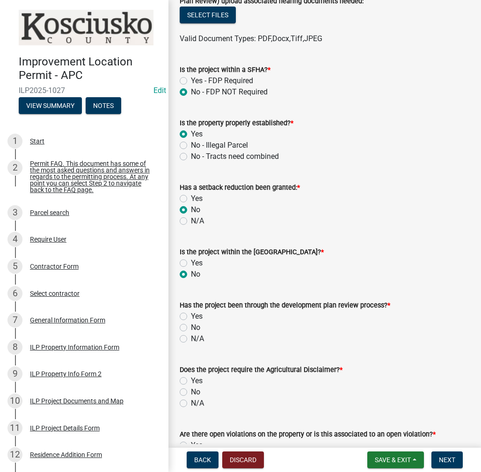
radio input "true"
click at [191, 327] on label "No" at bounding box center [195, 327] width 9 height 11
click at [191, 327] on input "No" at bounding box center [194, 325] width 6 height 6
radio input "true"
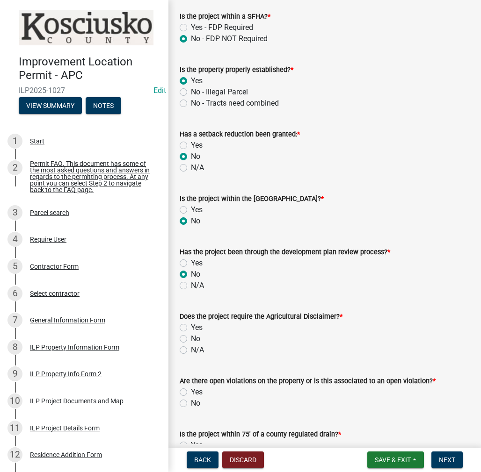
scroll to position [514, 0]
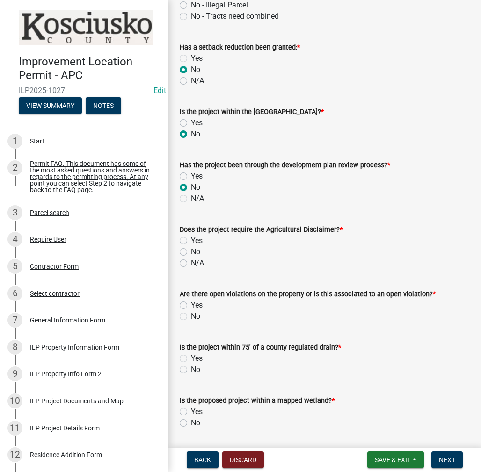
click at [191, 254] on label "No" at bounding box center [195, 251] width 9 height 11
click at [191, 253] on input "No" at bounding box center [194, 249] width 6 height 6
radio input "true"
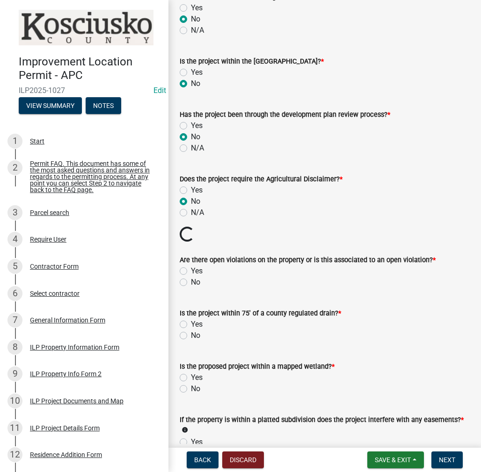
scroll to position [655, 0]
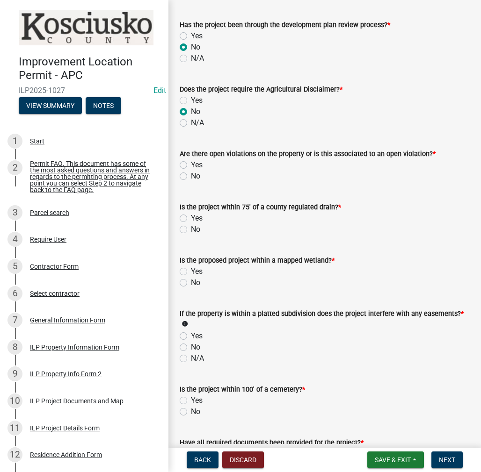
click at [191, 173] on label "No" at bounding box center [195, 176] width 9 height 11
click at [191, 173] on input "No" at bounding box center [194, 174] width 6 height 6
radio input "true"
click at [191, 233] on label "No" at bounding box center [195, 229] width 9 height 11
click at [191, 230] on input "No" at bounding box center [194, 227] width 6 height 6
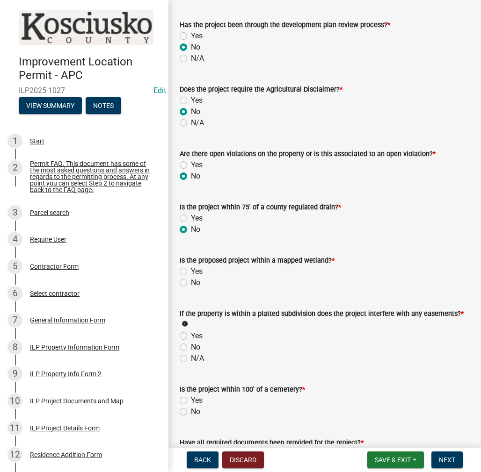
radio input "true"
click at [191, 281] on label "No" at bounding box center [195, 282] width 9 height 11
click at [191, 281] on input "No" at bounding box center [194, 280] width 6 height 6
radio input "true"
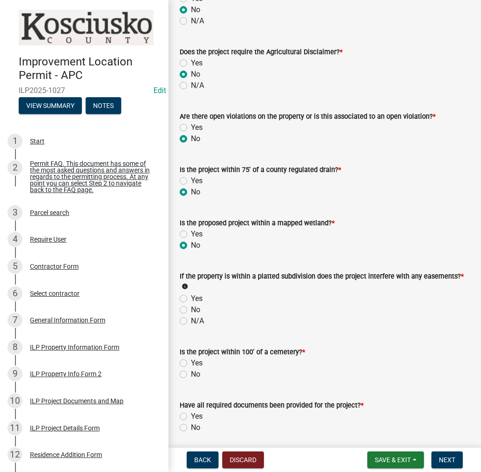
scroll to position [795, 0]
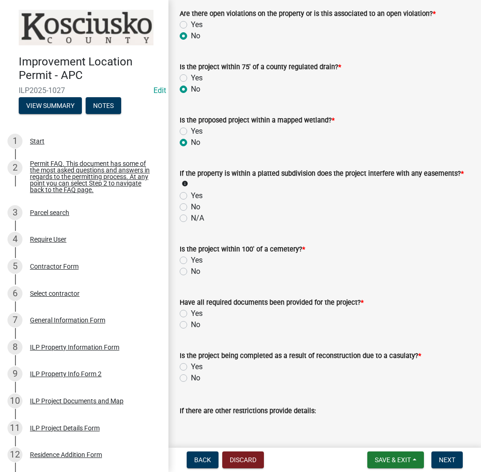
click at [191, 206] on label "No" at bounding box center [195, 207] width 9 height 11
click at [191, 206] on input "No" at bounding box center [194, 205] width 6 height 6
radio input "true"
click at [191, 272] on label "No" at bounding box center [195, 271] width 9 height 11
click at [191, 272] on input "No" at bounding box center [194, 269] width 6 height 6
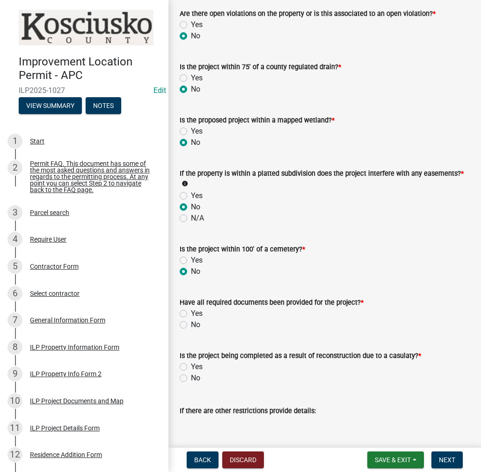
radio input "true"
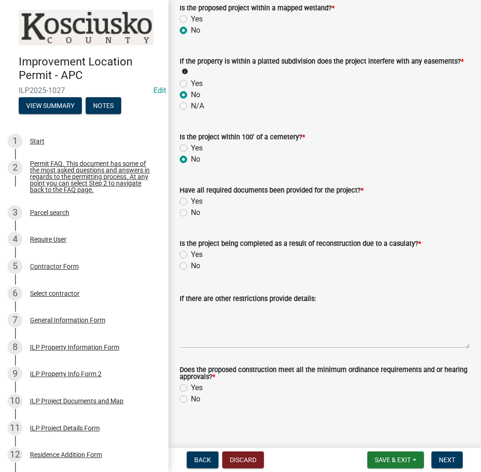
scroll to position [913, 0]
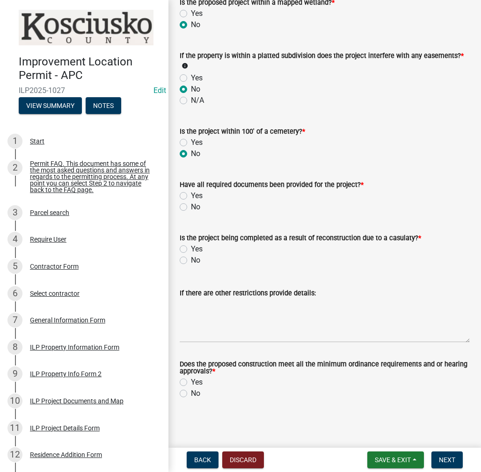
click at [191, 195] on label "Yes" at bounding box center [197, 195] width 12 height 11
click at [191, 195] on input "Yes" at bounding box center [194, 193] width 6 height 6
radio input "true"
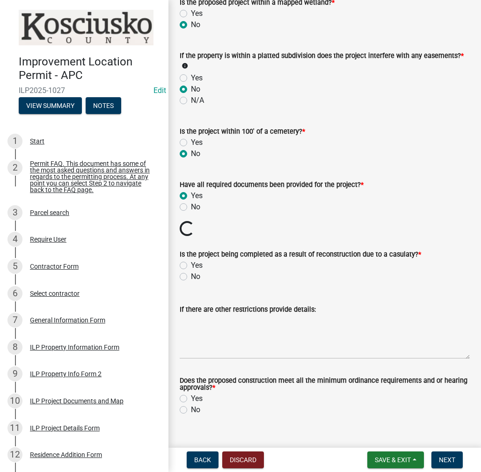
click at [191, 275] on label "No" at bounding box center [195, 276] width 9 height 11
click at [191, 275] on input "No" at bounding box center [194, 274] width 6 height 6
radio input "true"
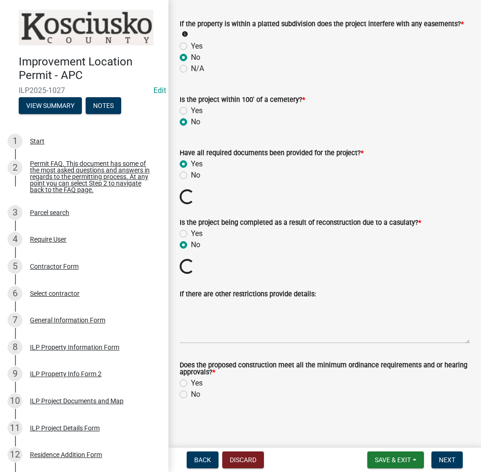
scroll to position [929, 0]
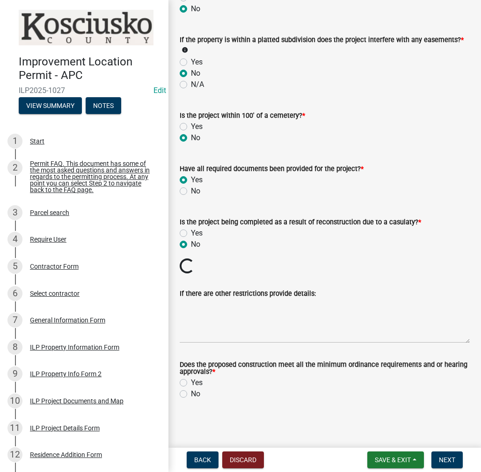
click at [191, 382] on label "Yes" at bounding box center [197, 382] width 12 height 11
click at [191, 382] on input "Yes" at bounding box center [194, 380] width 6 height 6
radio input "true"
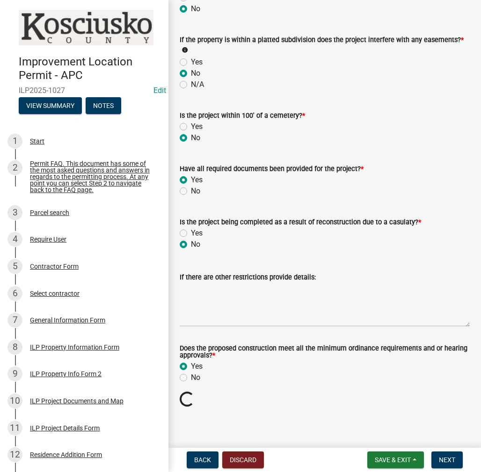
scroll to position [913, 0]
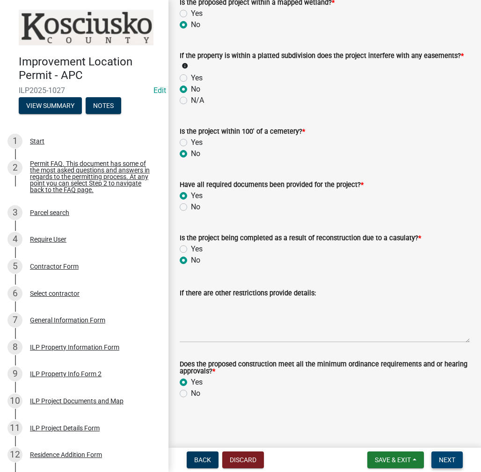
click at [444, 461] on span "Next" at bounding box center [447, 459] width 16 height 7
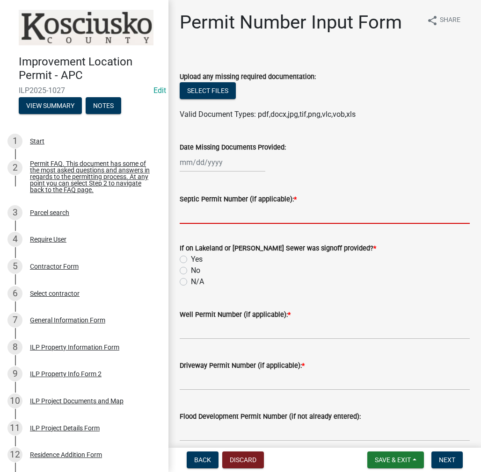
click at [197, 217] on input "Septic Permit Number (if applicable): *" at bounding box center [325, 214] width 290 height 19
type input "STATE"
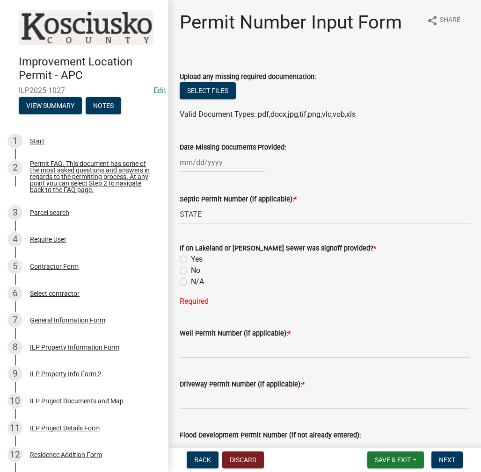
click at [191, 270] on label "No" at bounding box center [195, 270] width 9 height 11
click at [191, 270] on input "No" at bounding box center [194, 268] width 6 height 6
radio input "true"
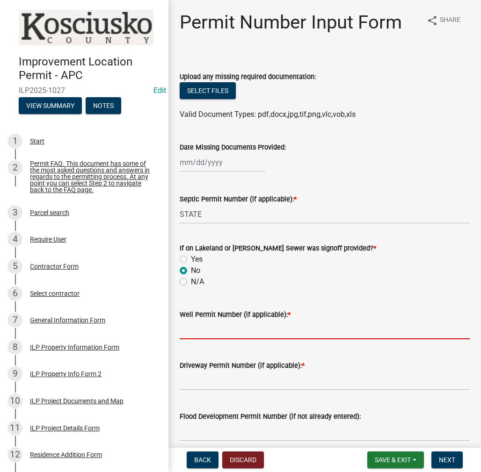
click at [195, 330] on input "Well Permit Number (if applicable): *" at bounding box center [325, 329] width 290 height 19
type input "STATE"
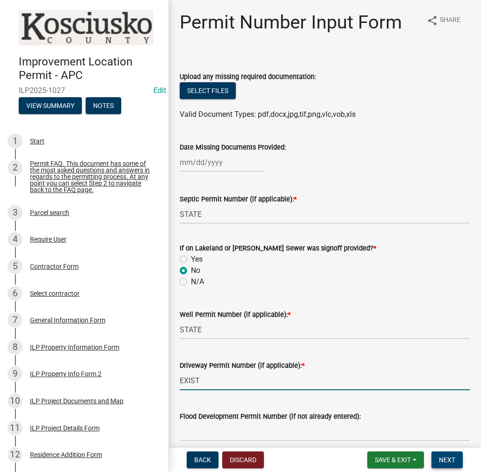
type input "EXIST"
click at [445, 458] on span "Next" at bounding box center [447, 459] width 16 height 7
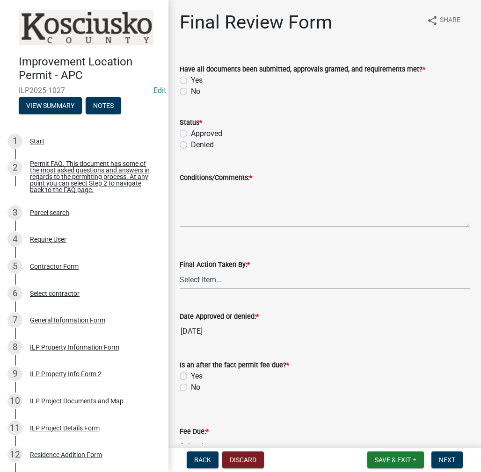
click at [191, 78] on label "Yes" at bounding box center [197, 80] width 12 height 11
click at [191, 78] on input "Yes" at bounding box center [194, 78] width 6 height 6
radio input "true"
click at [191, 137] on label "Approved" at bounding box center [206, 133] width 31 height 11
click at [191, 134] on input "Approved" at bounding box center [194, 131] width 6 height 6
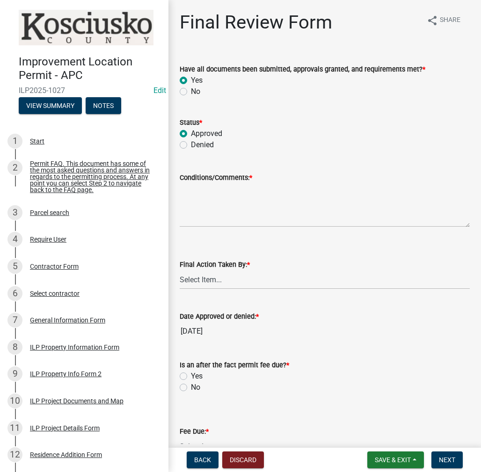
radio input "true"
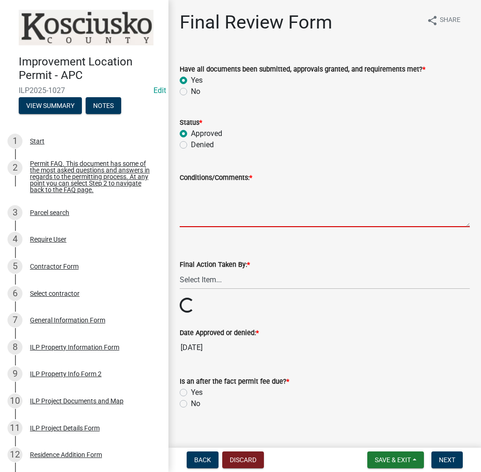
click at [195, 195] on textarea "Conditions/Comments: *" at bounding box center [325, 205] width 290 height 44
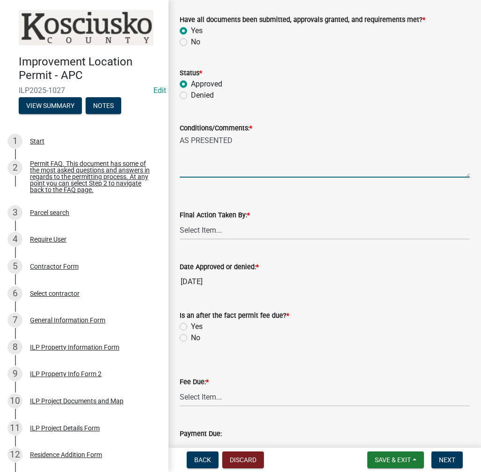
scroll to position [94, 0]
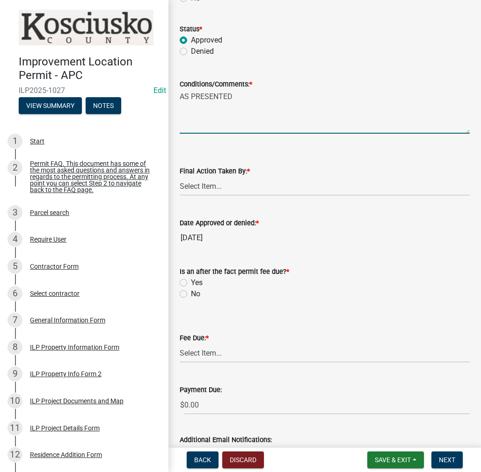
type textarea "AS PRESENTED"
click at [206, 188] on select "Select Item... MMS LT AT CS [PERSON_NAME]" at bounding box center [325, 186] width 290 height 19
click at [180, 177] on select "Select Item... MMS LT AT CS [PERSON_NAME]" at bounding box center [325, 186] width 290 height 19
select select "c872cdc8-ca01-49f1-a213-e4b05fa58cd2"
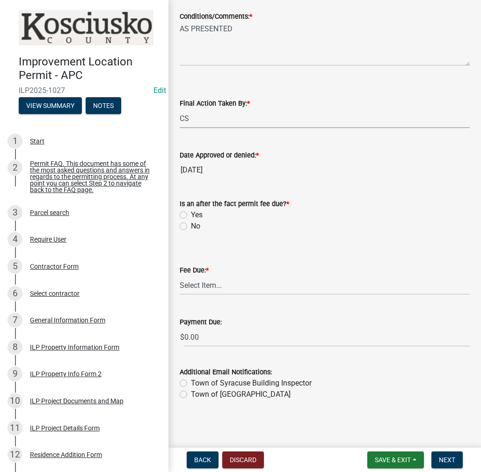
scroll to position [162, 0]
click at [191, 227] on label "No" at bounding box center [195, 225] width 9 height 11
click at [191, 226] on input "No" at bounding box center [194, 223] width 6 height 6
radio input "true"
click at [202, 284] on select "Select Item... N/A $10.00 $25.00 $125.00 $250 $500 $500 + $10.00 for every 10 s…" at bounding box center [325, 284] width 290 height 19
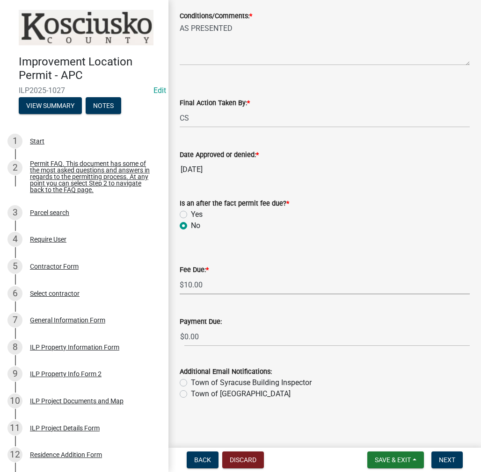
click at [180, 295] on select "Select Item... N/A $10.00 $25.00 $125.00 $250 $500 $500 + $10.00 for every 10 s…" at bounding box center [325, 284] width 290 height 19
select select "6f482d1d-eb35-47e6-92b0-143404755581"
click at [446, 463] on span "Next" at bounding box center [447, 459] width 16 height 7
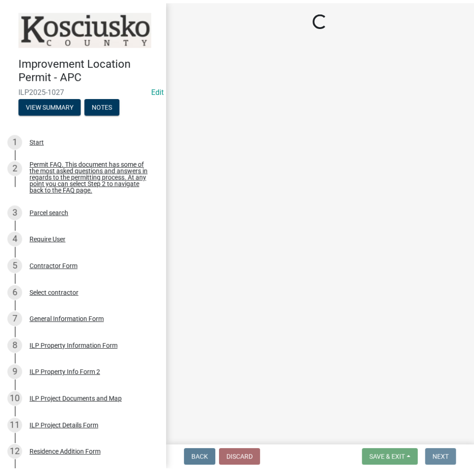
scroll to position [0, 0]
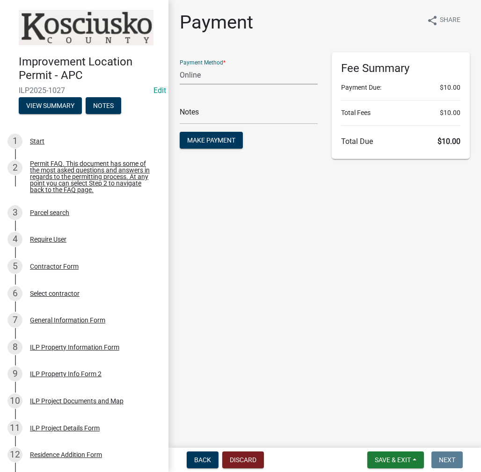
click at [202, 74] on select "Credit Card POS Check Cash Online" at bounding box center [249, 74] width 138 height 19
select select "0: 2"
click at [180, 65] on select "Credit Card POS Check Cash Online" at bounding box center [249, 74] width 138 height 19
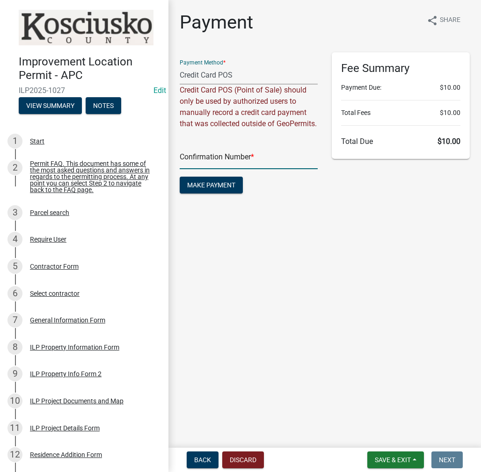
click at [209, 165] on input "text" at bounding box center [249, 159] width 138 height 19
paste input "14824685"
type input "14824685"
click at [225, 189] on span "Make Payment" at bounding box center [211, 184] width 48 height 7
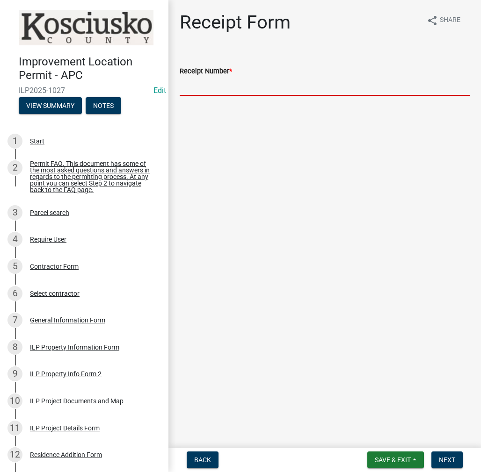
click at [215, 81] on input "Receipt Number *" at bounding box center [325, 86] width 290 height 19
paste input "14824685"
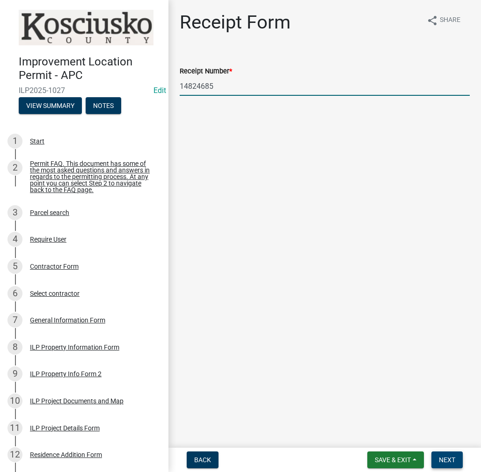
type input "14824685"
click at [447, 454] on button "Next" at bounding box center [446, 460] width 31 height 17
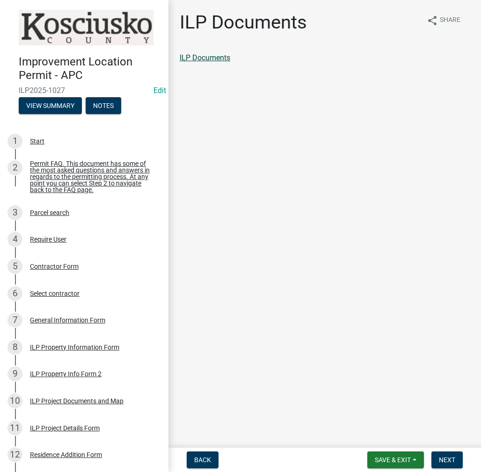
click at [228, 60] on link "ILP Documents" at bounding box center [205, 57] width 51 height 9
click at [437, 462] on button "Next" at bounding box center [446, 460] width 31 height 17
